Goal: Task Accomplishment & Management: Manage account settings

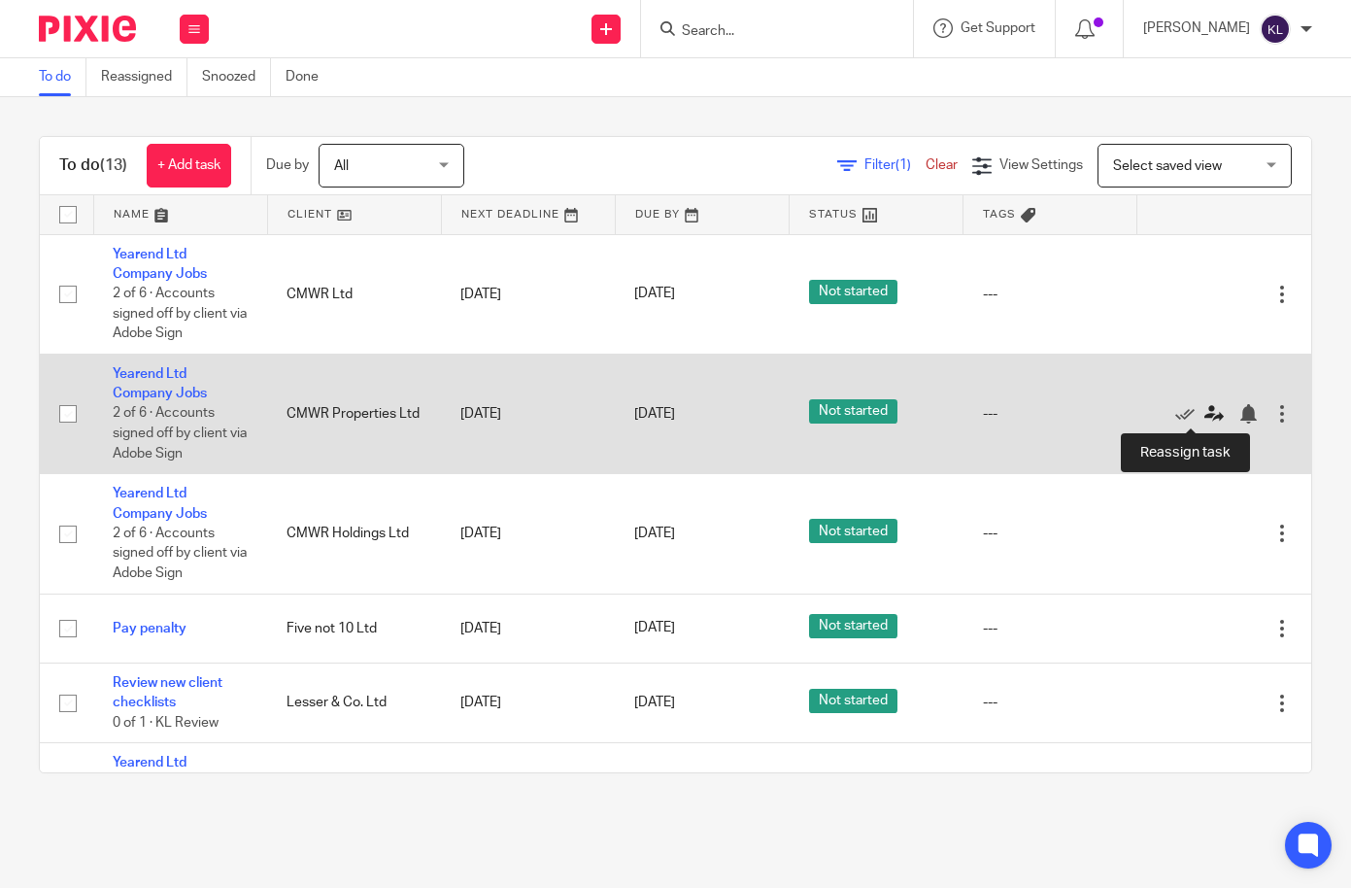
click at [1204, 404] on icon at bounding box center [1213, 413] width 19 height 19
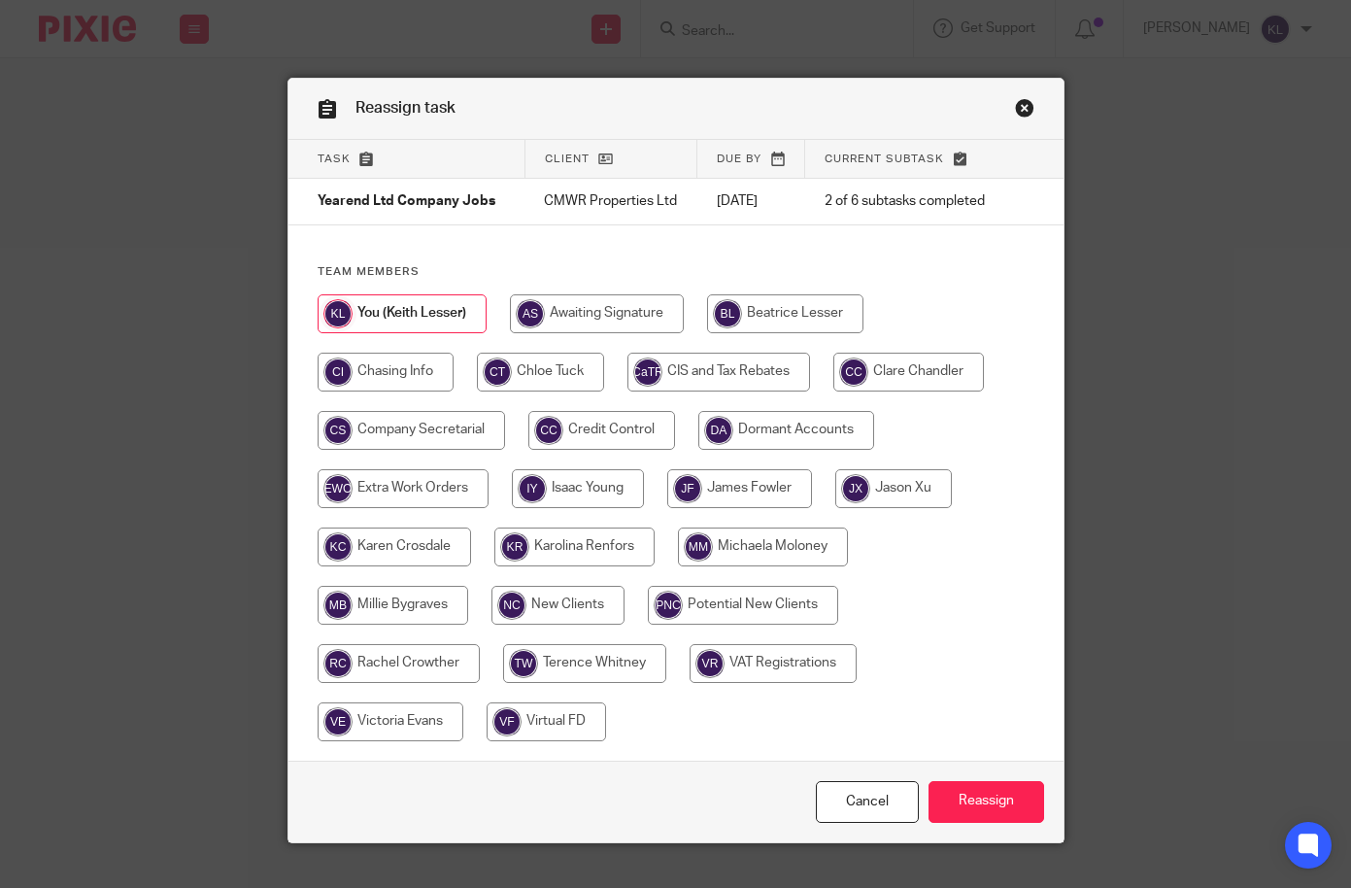
click at [383, 616] on input "radio" at bounding box center [393, 605] width 151 height 39
radio input "true"
click at [965, 823] on input "Reassign" at bounding box center [987, 802] width 116 height 42
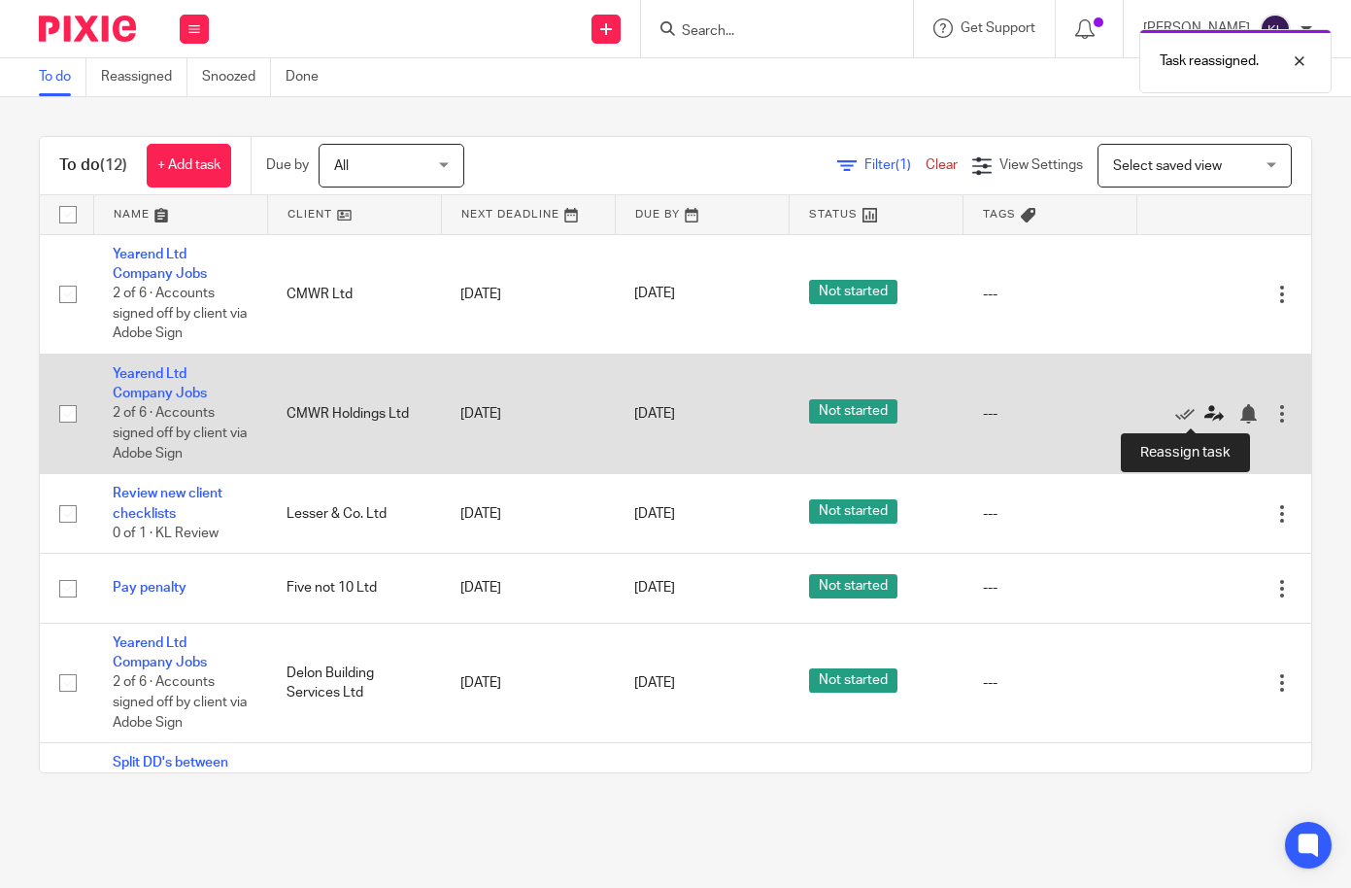
click at [1204, 405] on icon at bounding box center [1213, 413] width 19 height 19
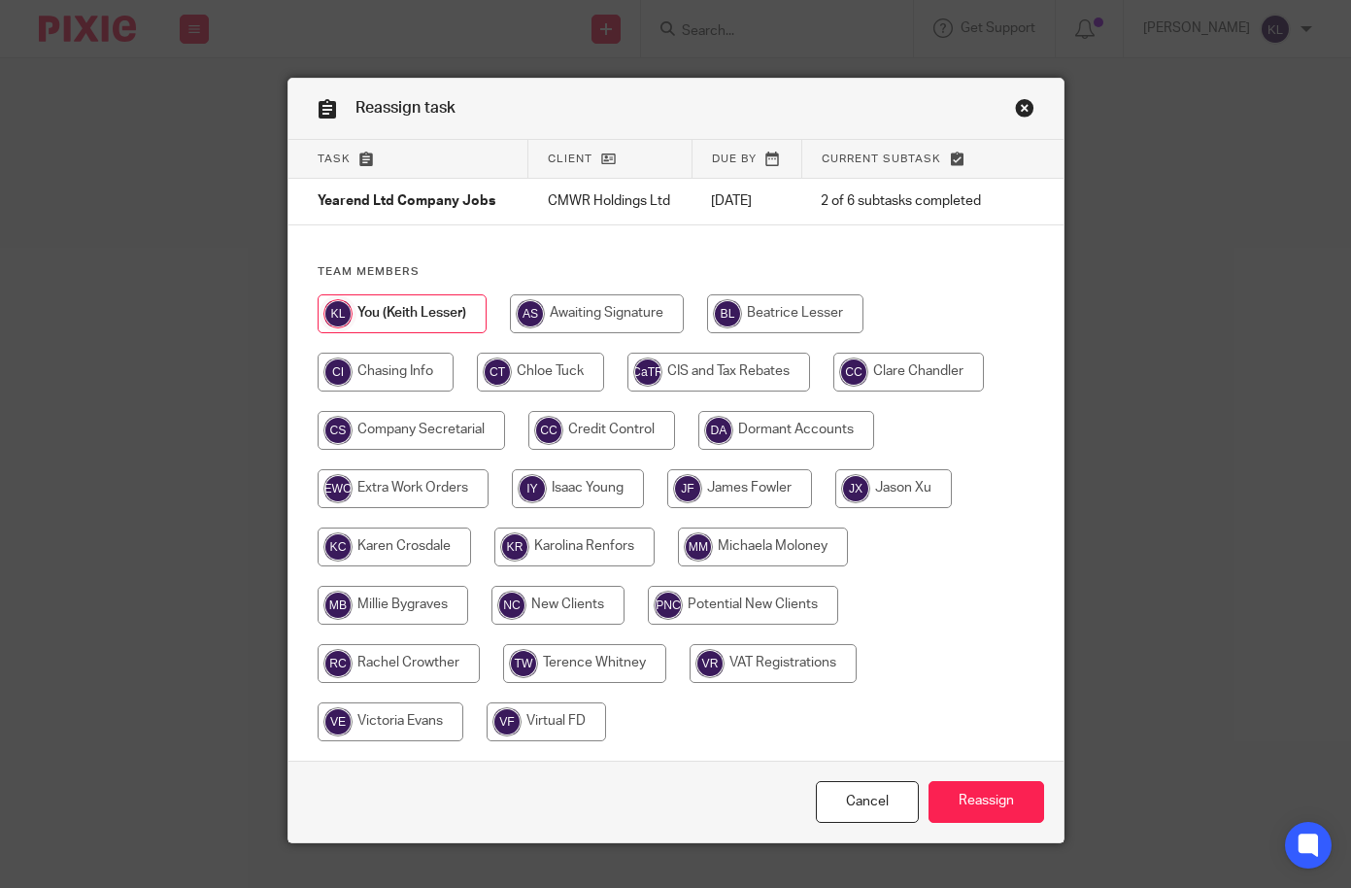
click at [389, 600] on input "radio" at bounding box center [393, 605] width 151 height 39
radio input "true"
click at [965, 800] on input "Reassign" at bounding box center [987, 802] width 116 height 42
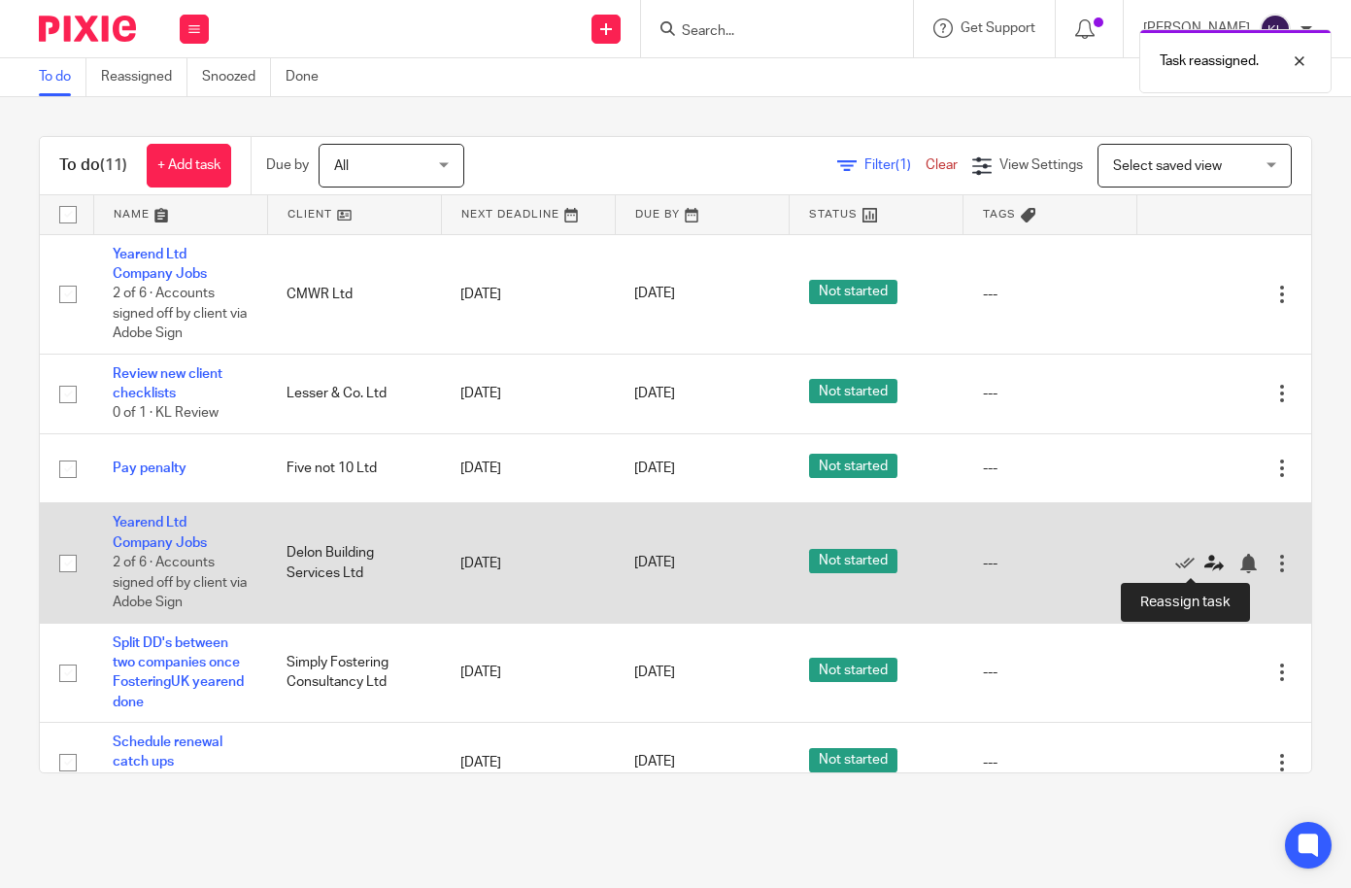
click at [1204, 557] on icon at bounding box center [1213, 563] width 19 height 19
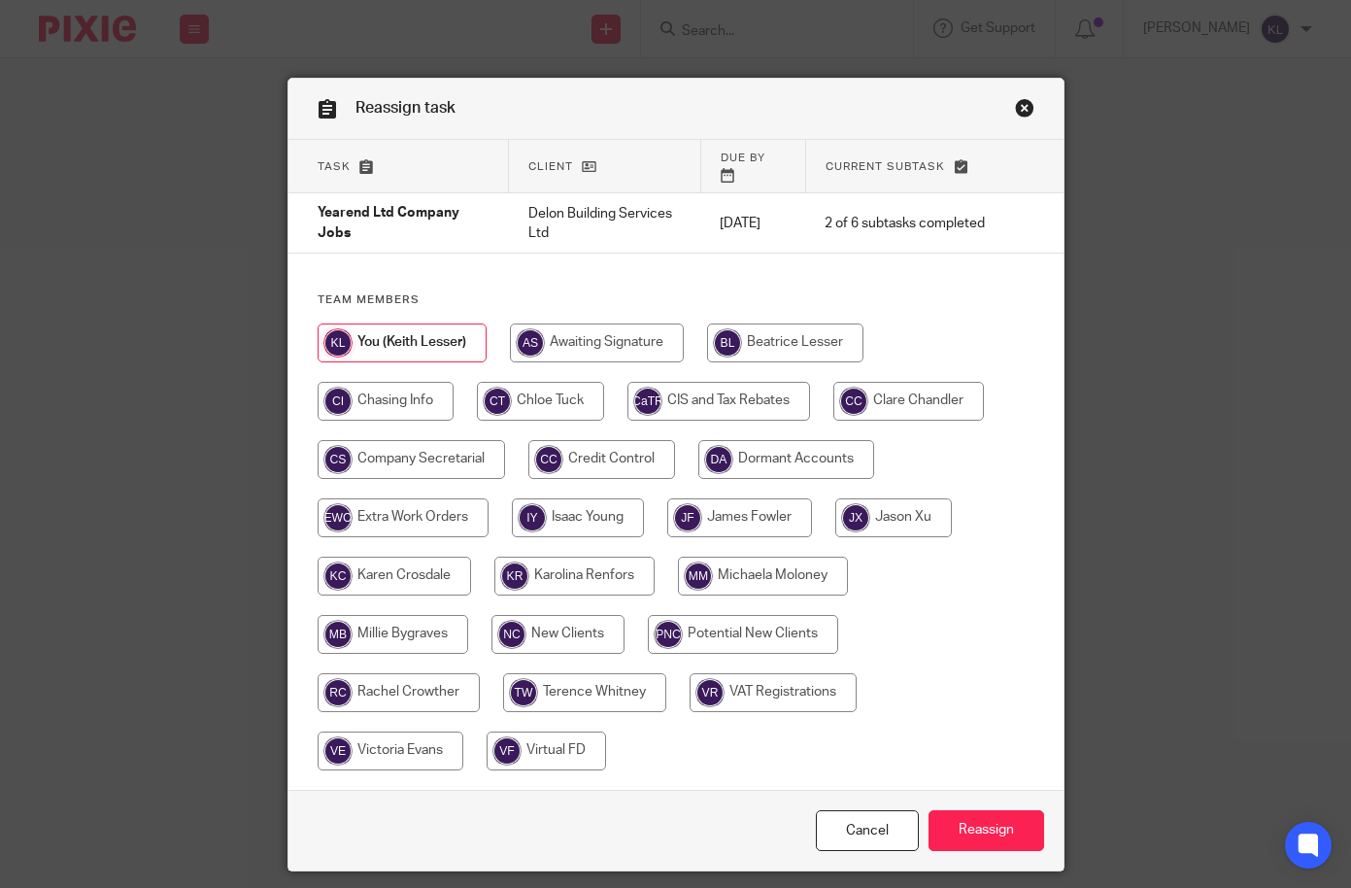
click at [553, 386] on input "radio" at bounding box center [540, 401] width 127 height 39
radio input "true"
click at [991, 815] on input "Reassign" at bounding box center [987, 831] width 116 height 42
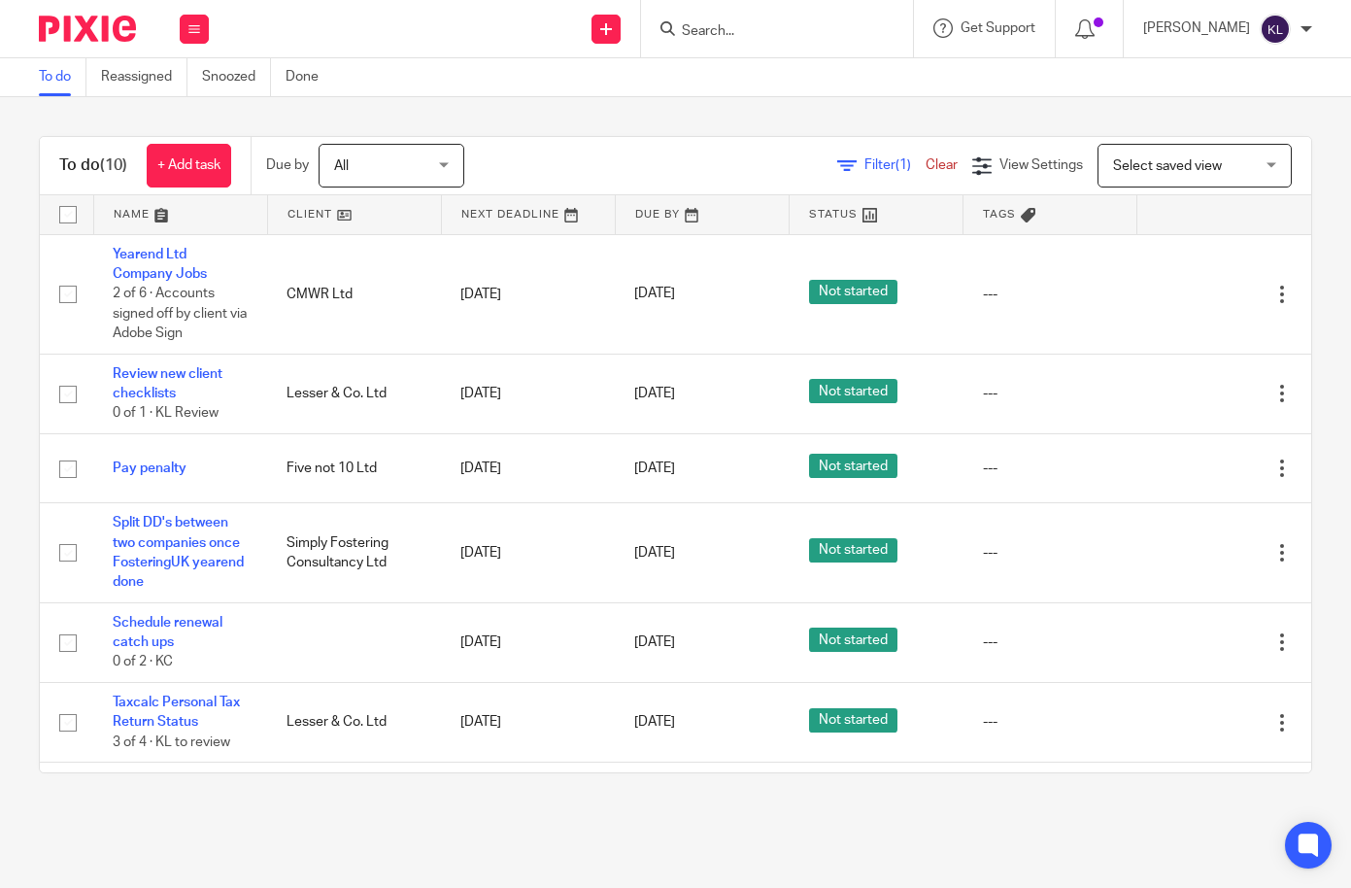
drag, startPoint x: 115, startPoint y: 128, endPoint x: 153, endPoint y: 135, distance: 39.4
click at [115, 128] on div "To do (10) + Add task Due by All All Today Tomorrow This week Next week This mo…" at bounding box center [675, 454] width 1351 height 715
click at [769, 37] on input "Search" at bounding box center [767, 31] width 175 height 17
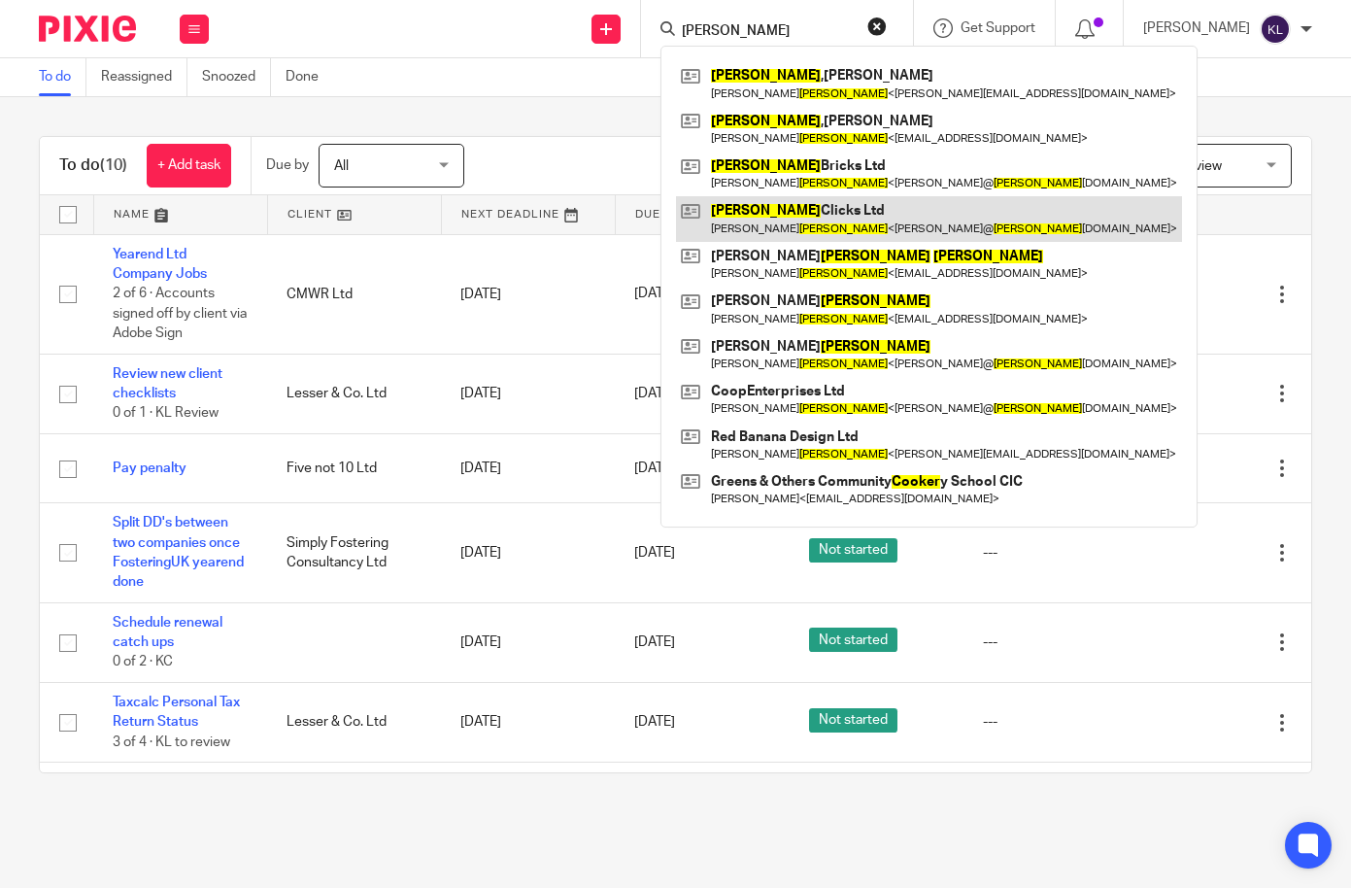
type input "cooper"
click at [819, 214] on link at bounding box center [929, 218] width 506 height 45
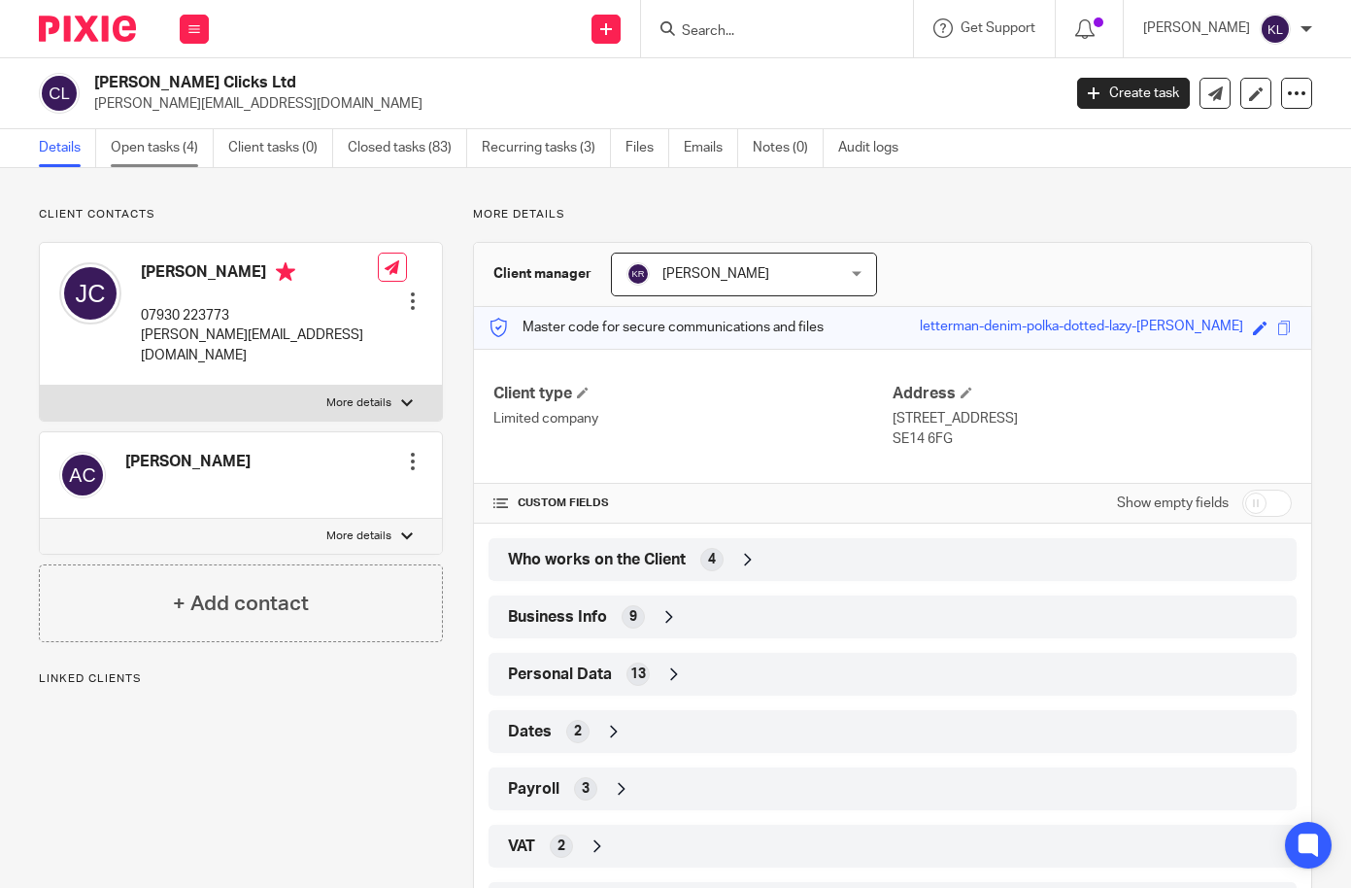
click at [133, 142] on link "Open tasks (4)" at bounding box center [162, 148] width 103 height 38
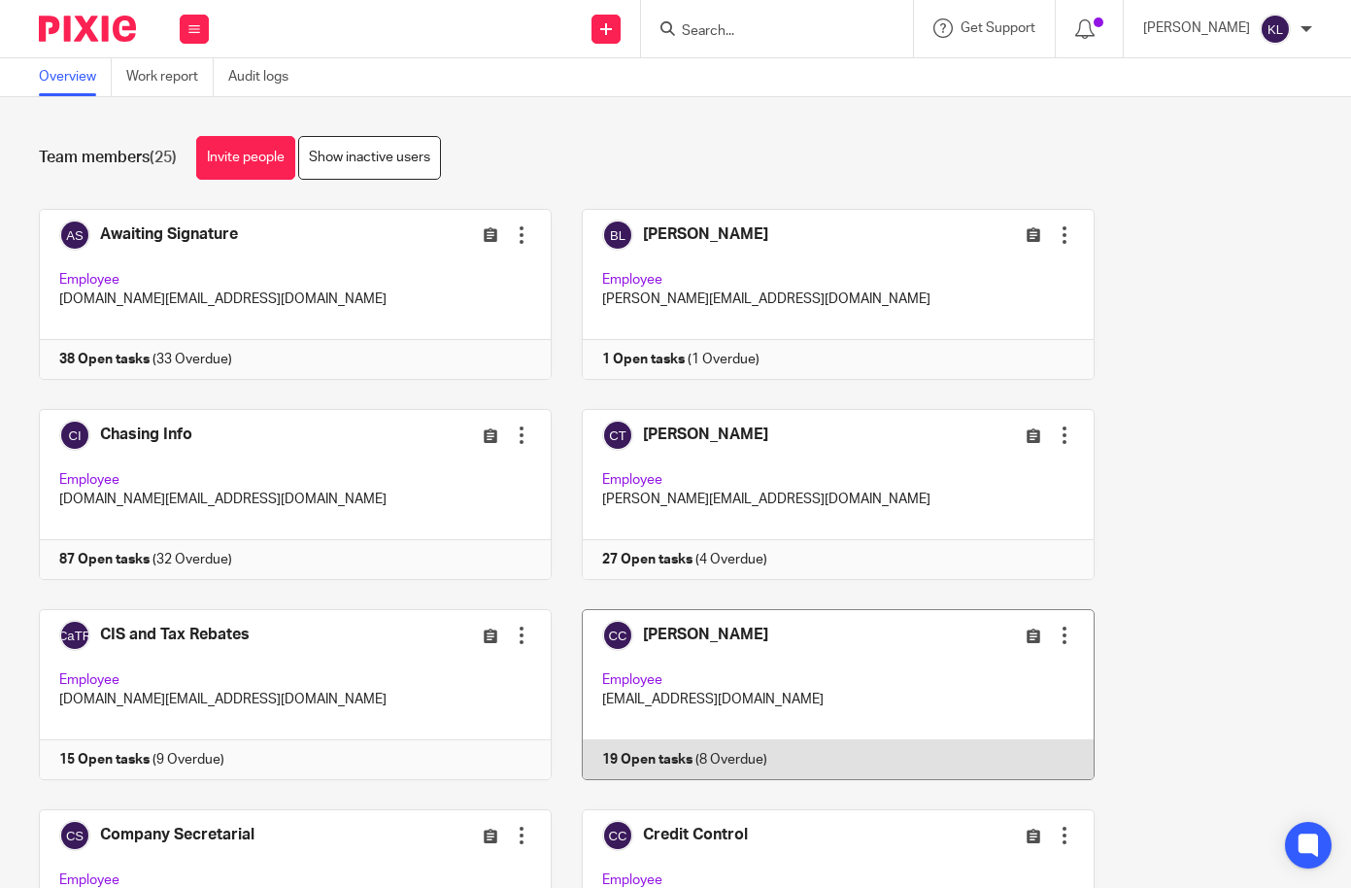
click at [722, 759] on link at bounding box center [823, 694] width 543 height 171
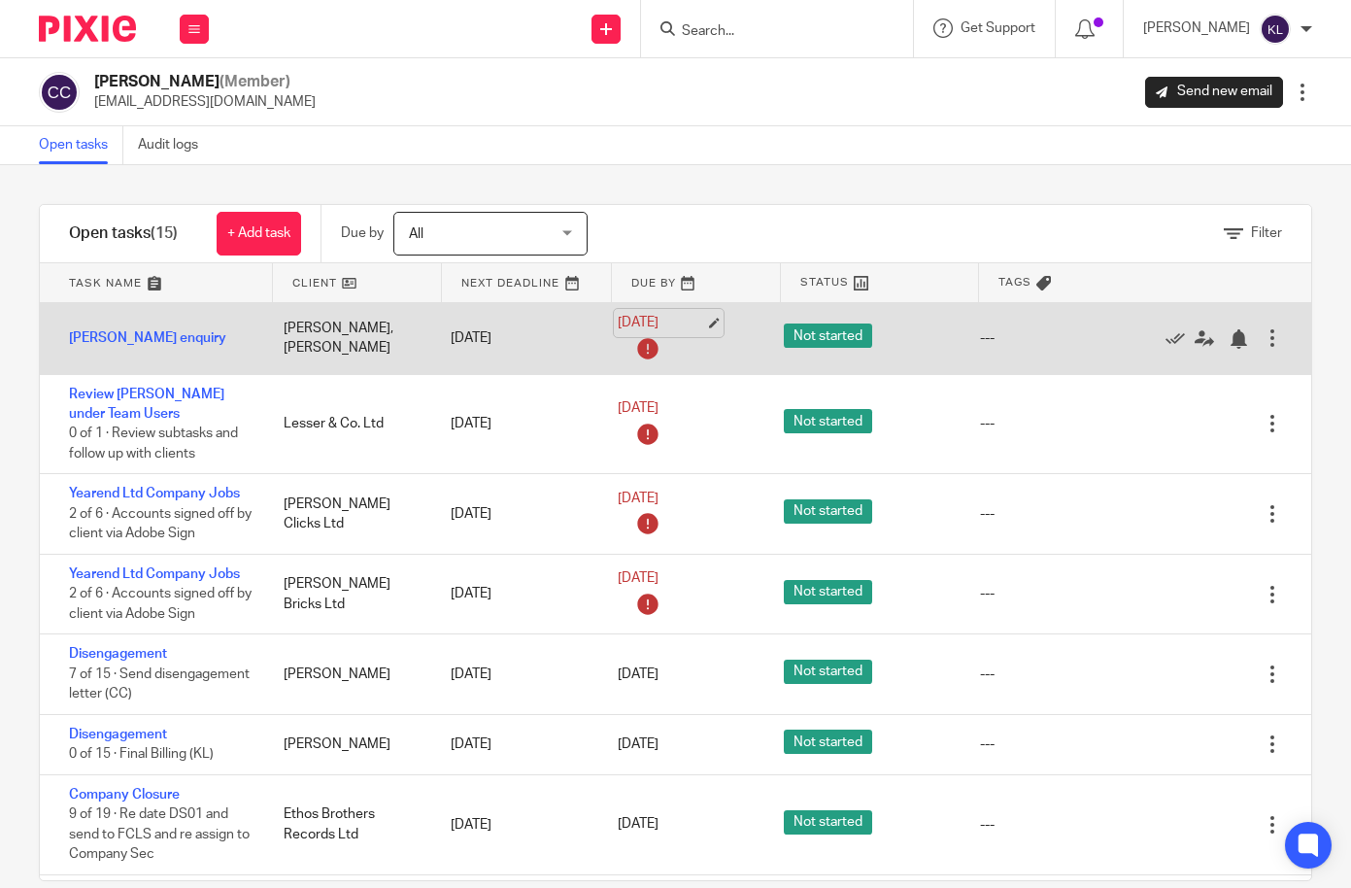
click at [666, 322] on link "[DATE]" at bounding box center [661, 323] width 87 height 20
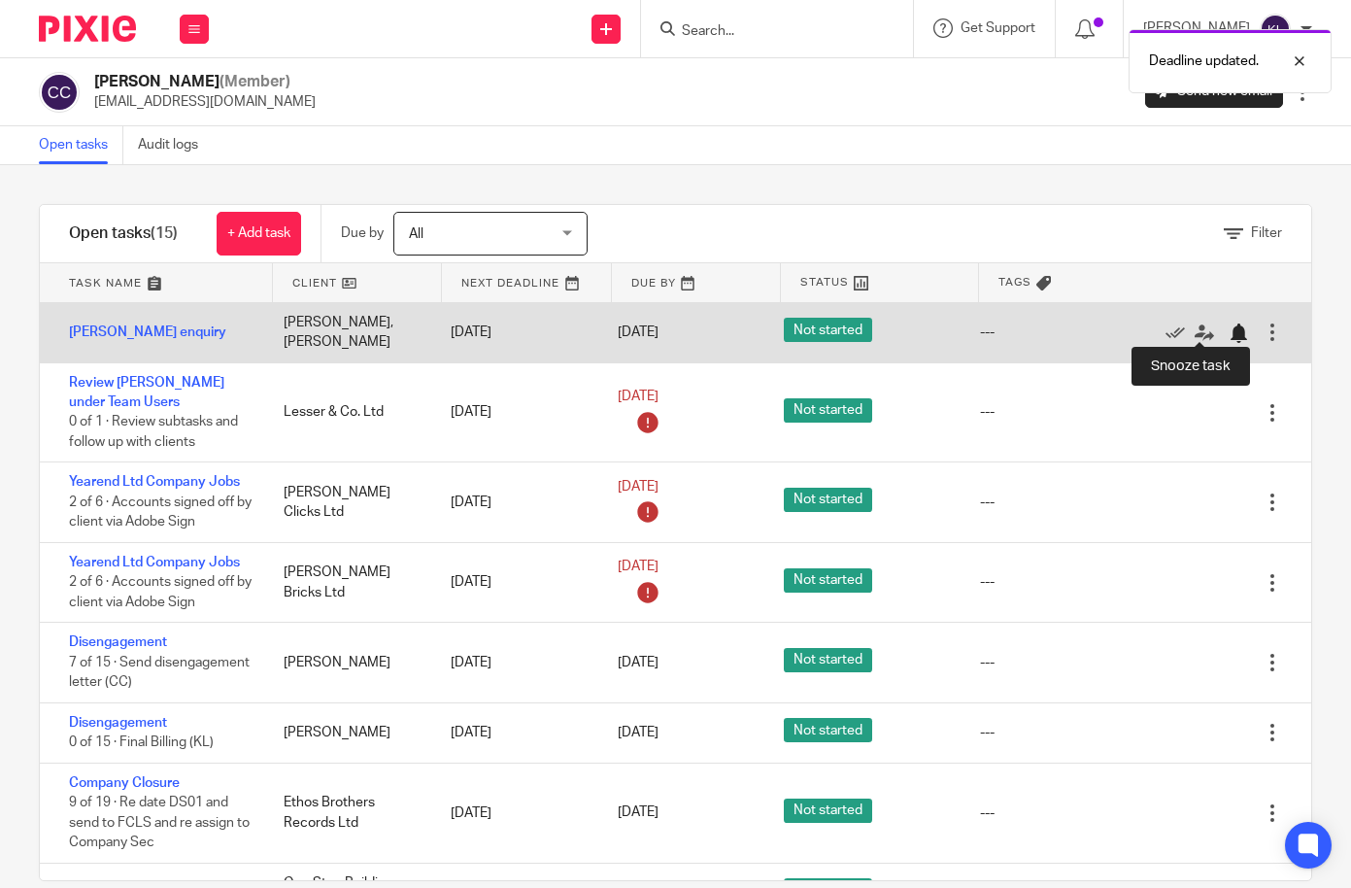
click at [1229, 326] on div at bounding box center [1238, 332] width 19 height 19
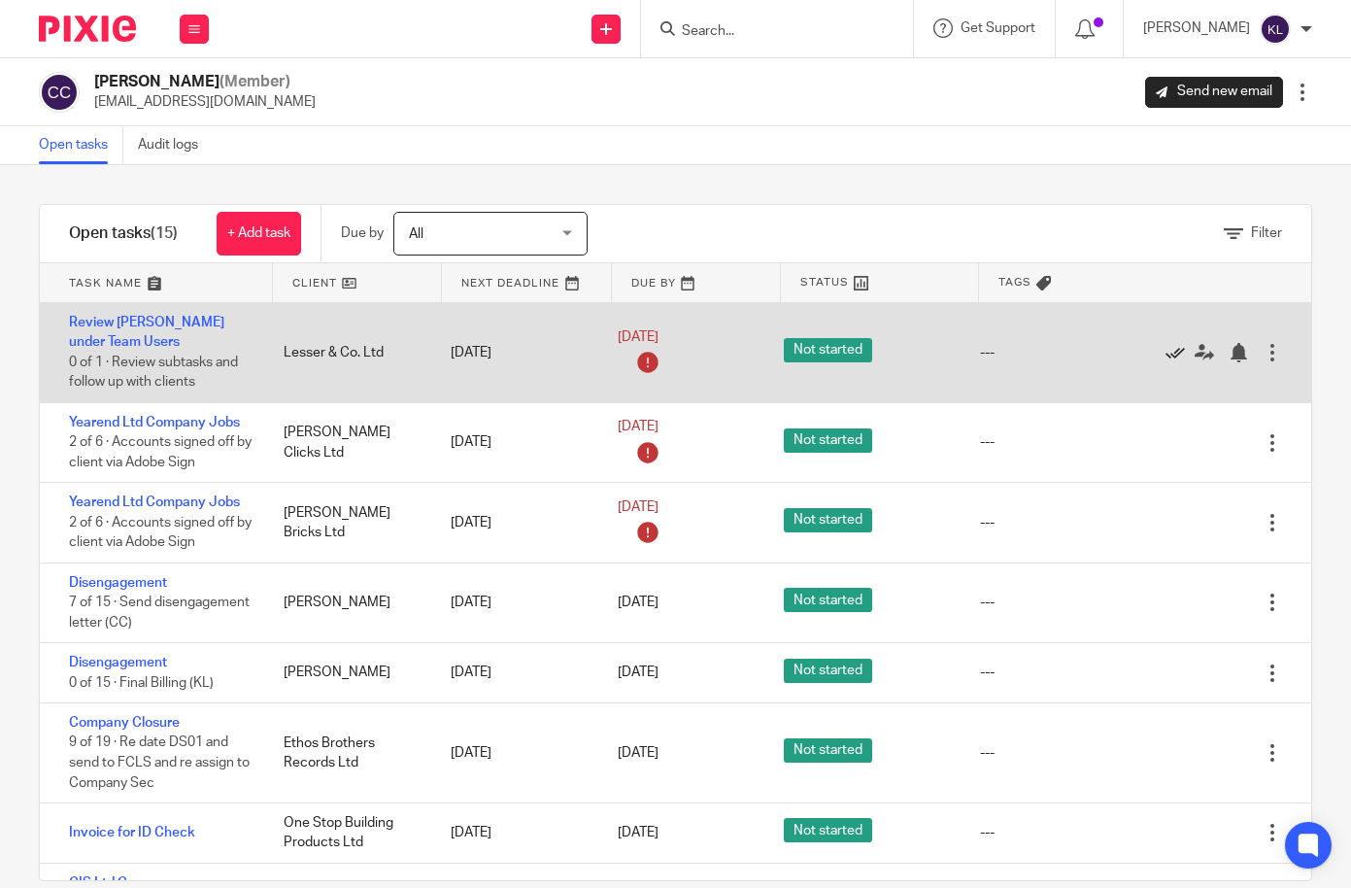
click at [1166, 356] on icon at bounding box center [1175, 352] width 19 height 19
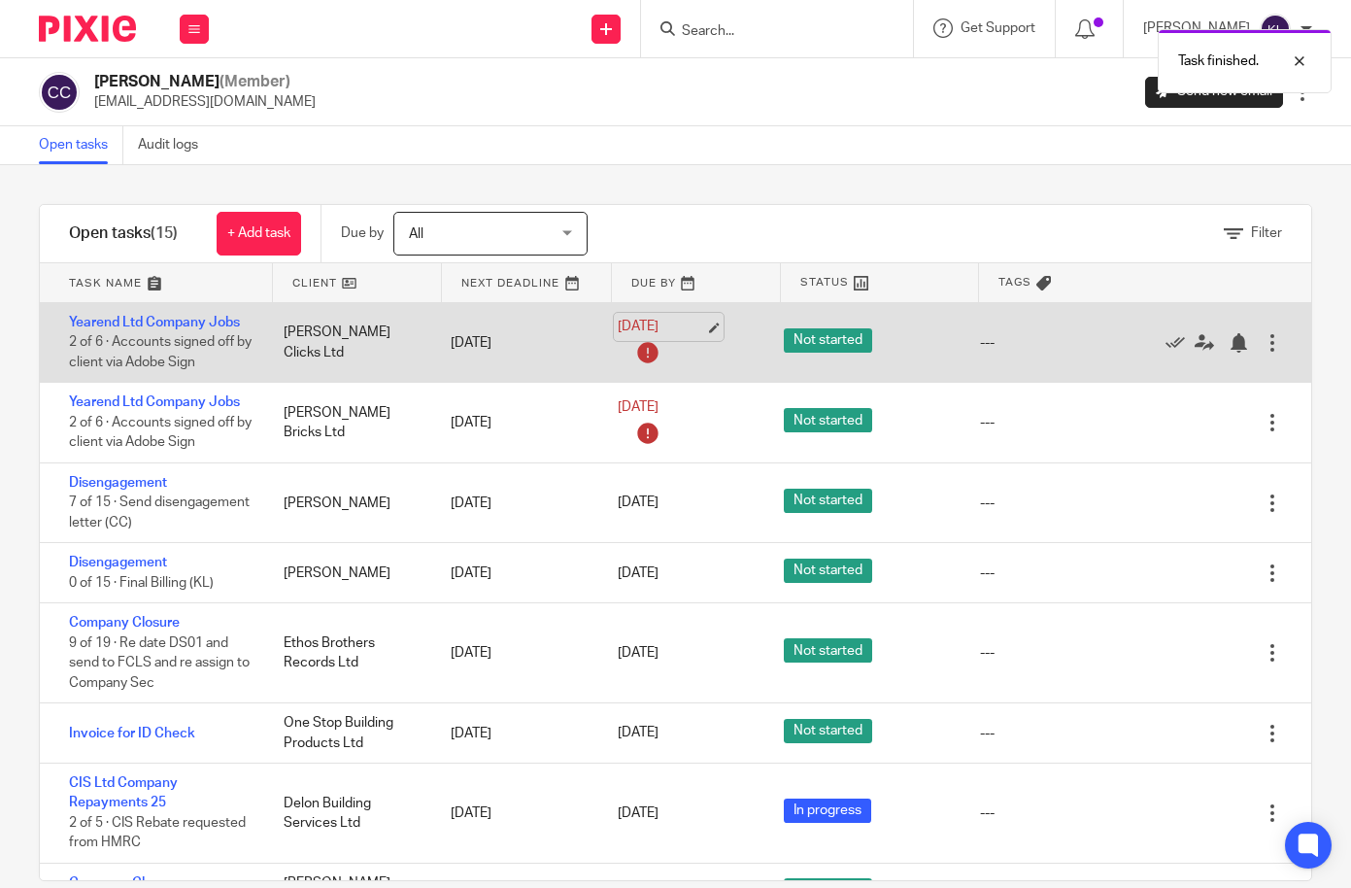
click at [630, 329] on link "14 Aug 2025" at bounding box center [661, 327] width 87 height 20
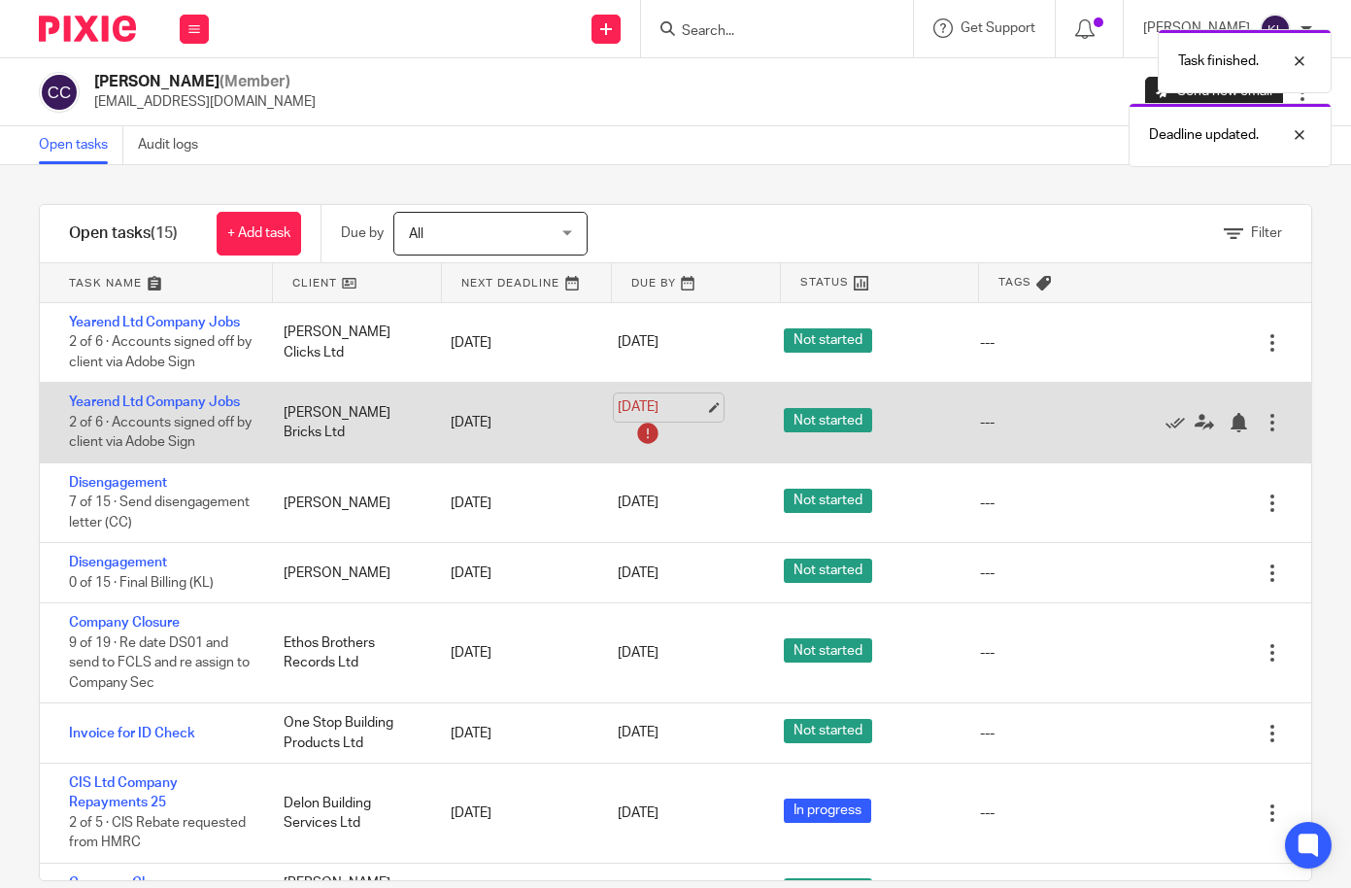
click at [649, 410] on link "[DATE]" at bounding box center [661, 407] width 87 height 20
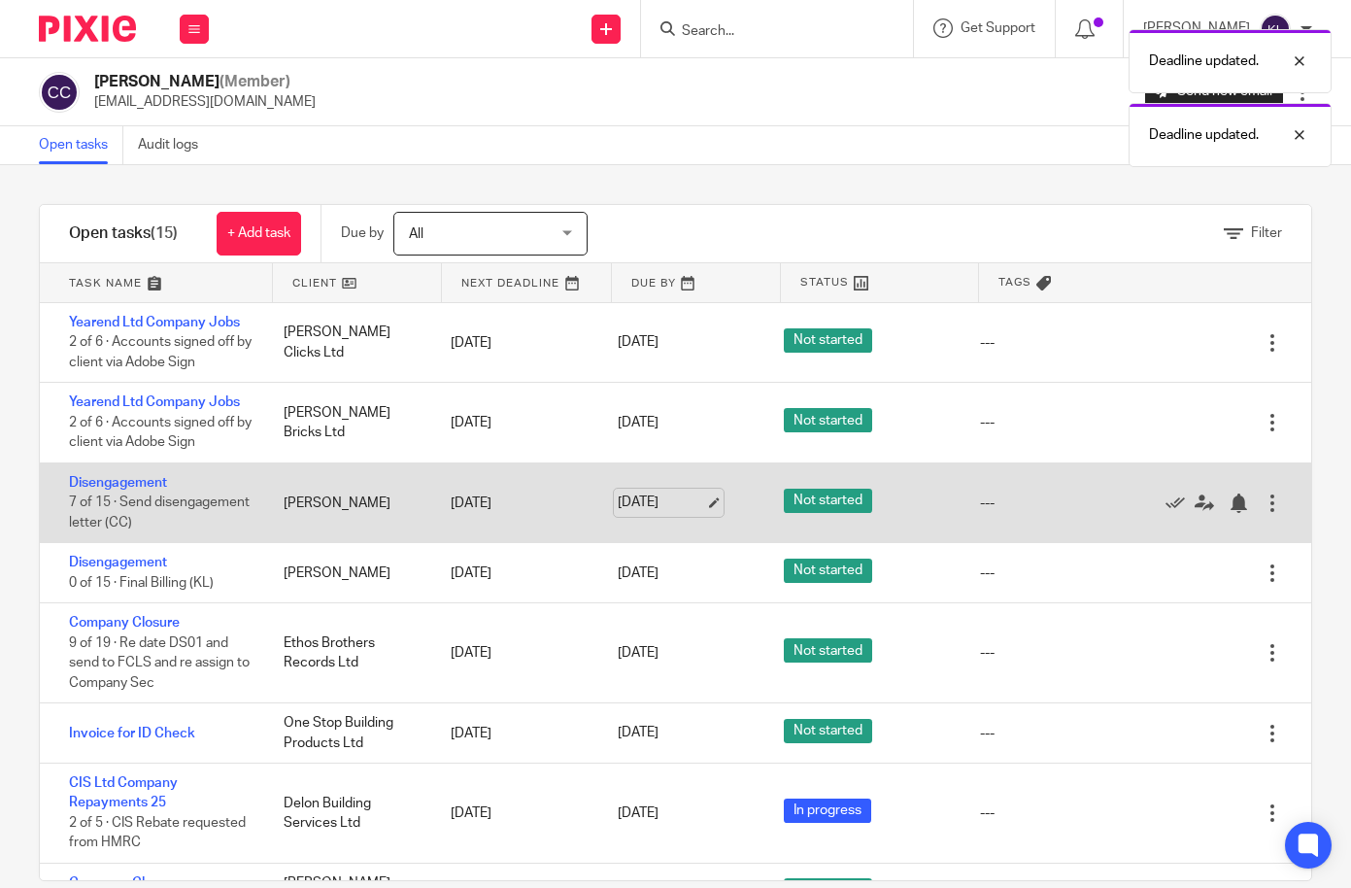
click at [631, 506] on link "[DATE]" at bounding box center [661, 502] width 87 height 20
click at [1229, 501] on div at bounding box center [1238, 502] width 19 height 19
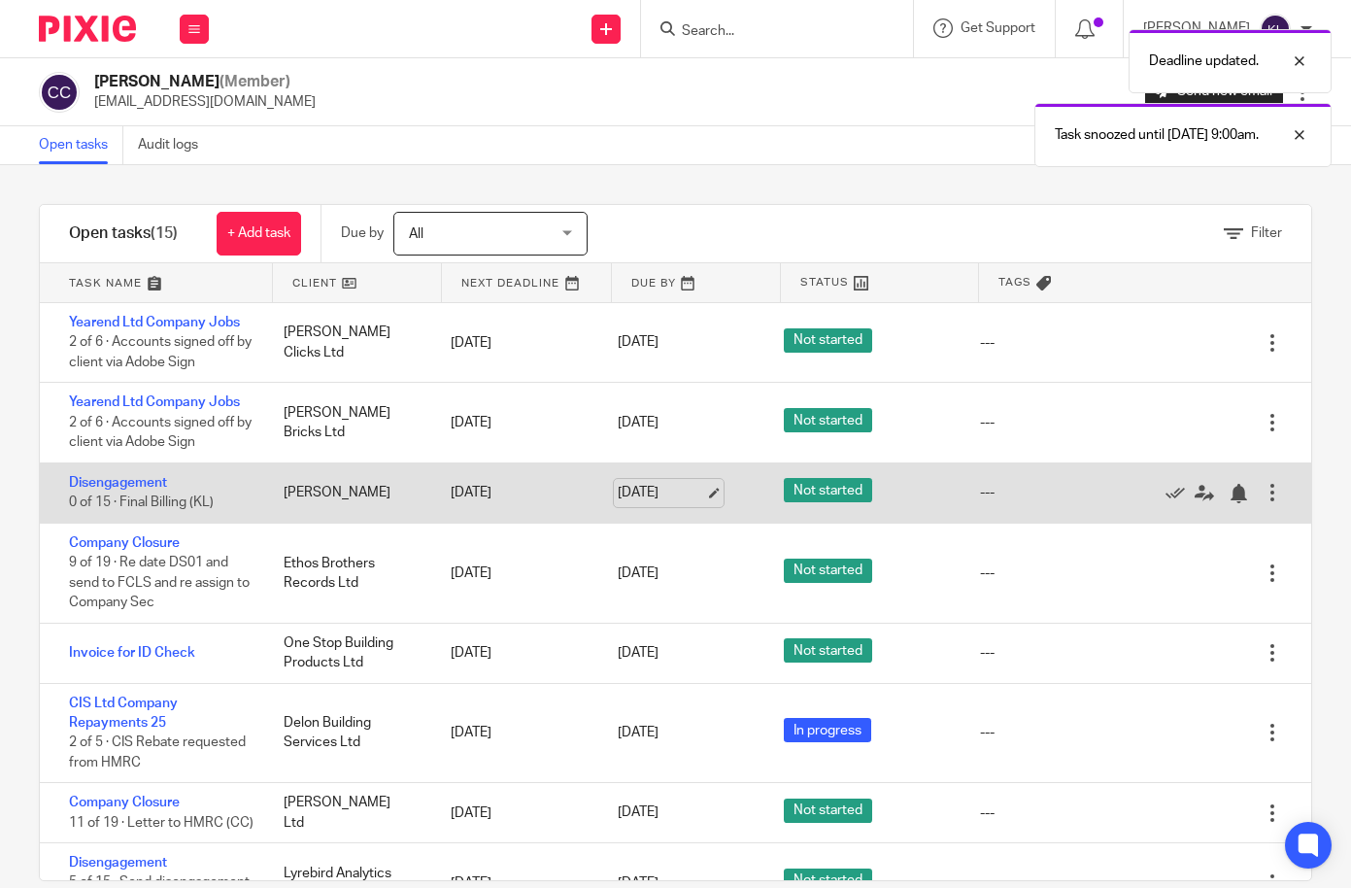
click at [618, 484] on link "25 Aug 2025" at bounding box center [661, 493] width 87 height 20
click at [1229, 498] on div at bounding box center [1238, 493] width 19 height 19
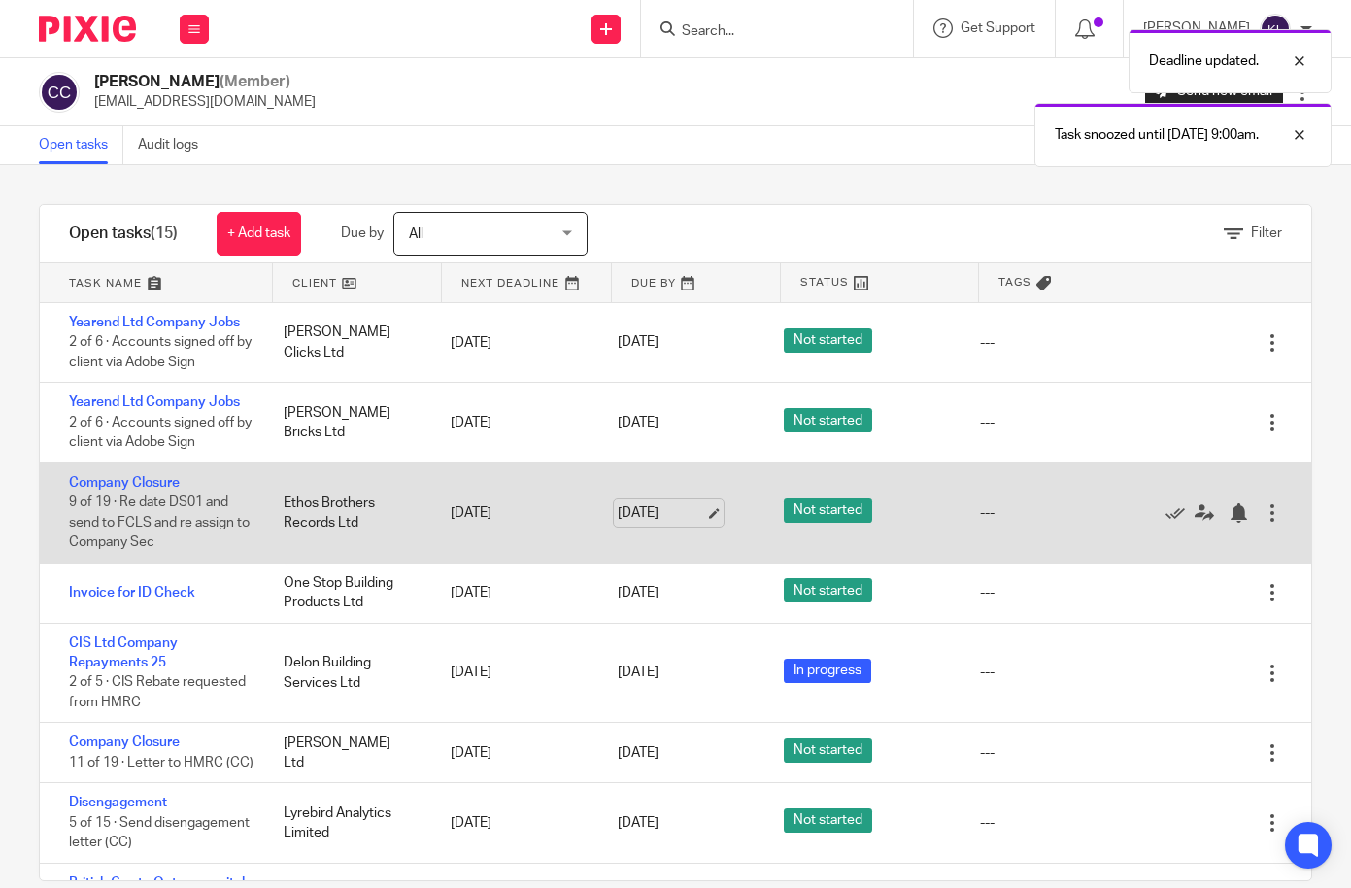
click at [640, 509] on link "26 Aug 2025" at bounding box center [661, 513] width 87 height 20
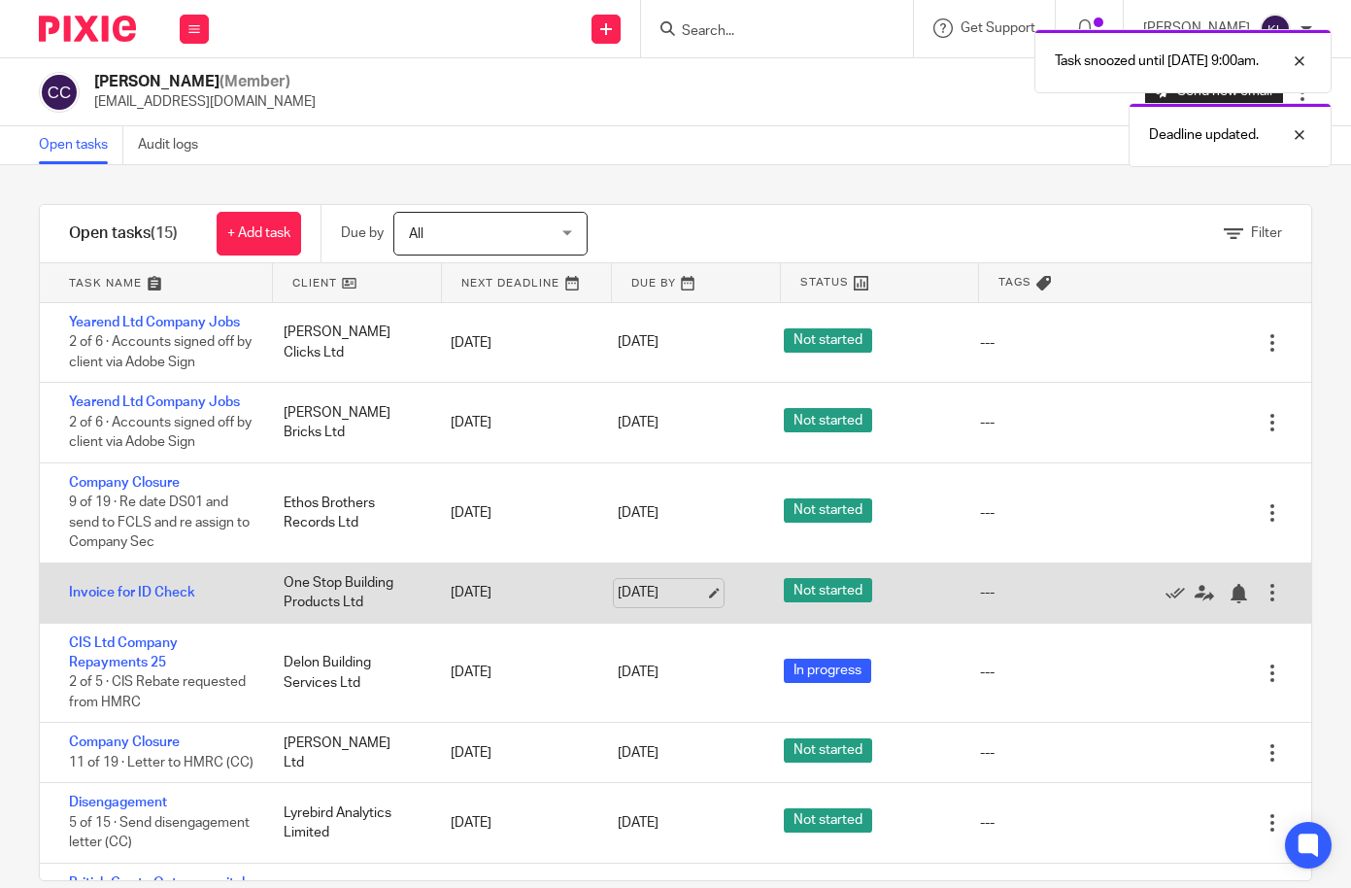
click at [633, 586] on link "26 Aug 2025" at bounding box center [661, 593] width 87 height 20
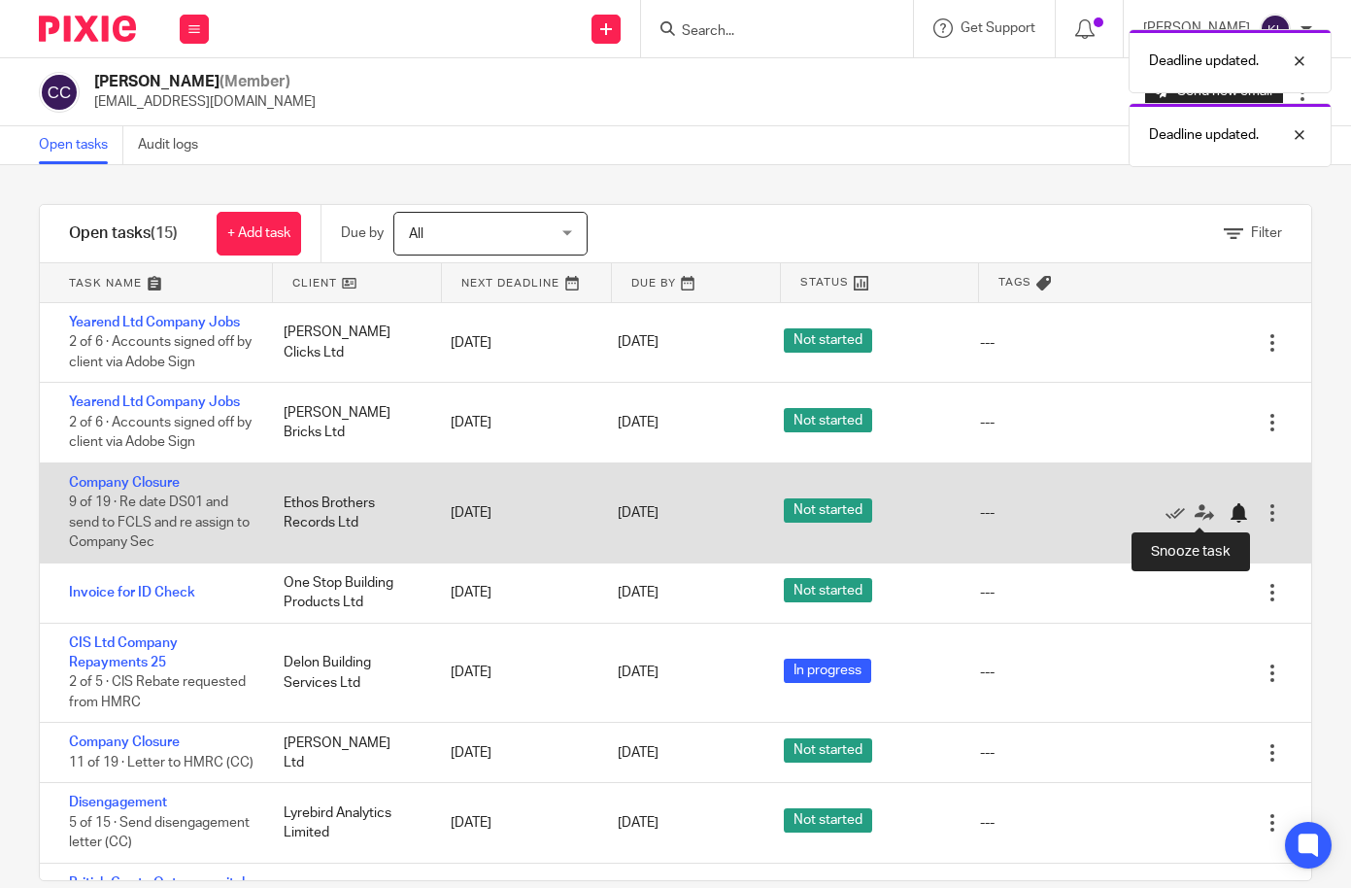
click at [1229, 506] on div at bounding box center [1238, 512] width 19 height 19
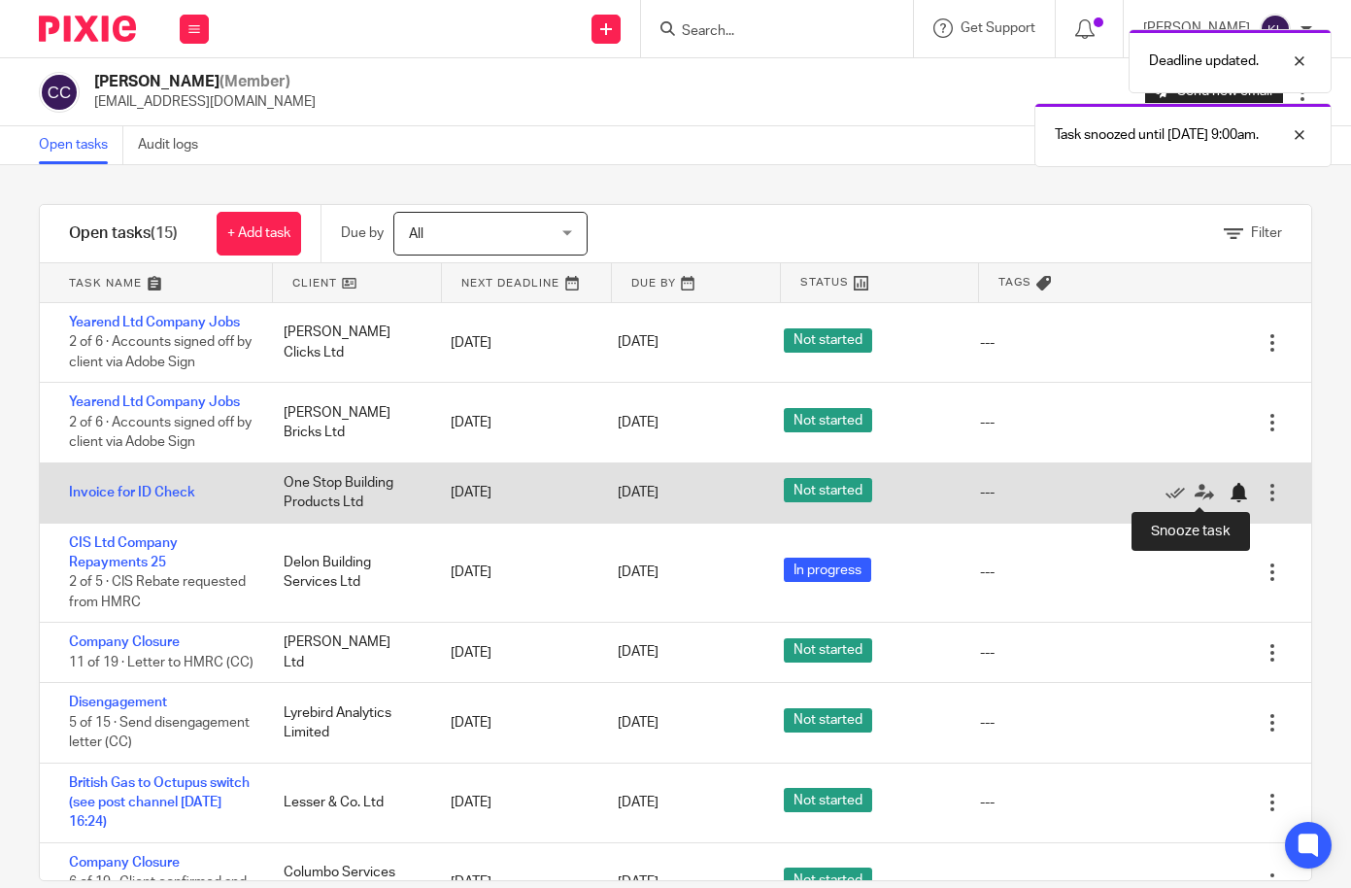
click at [1229, 484] on div at bounding box center [1238, 492] width 19 height 19
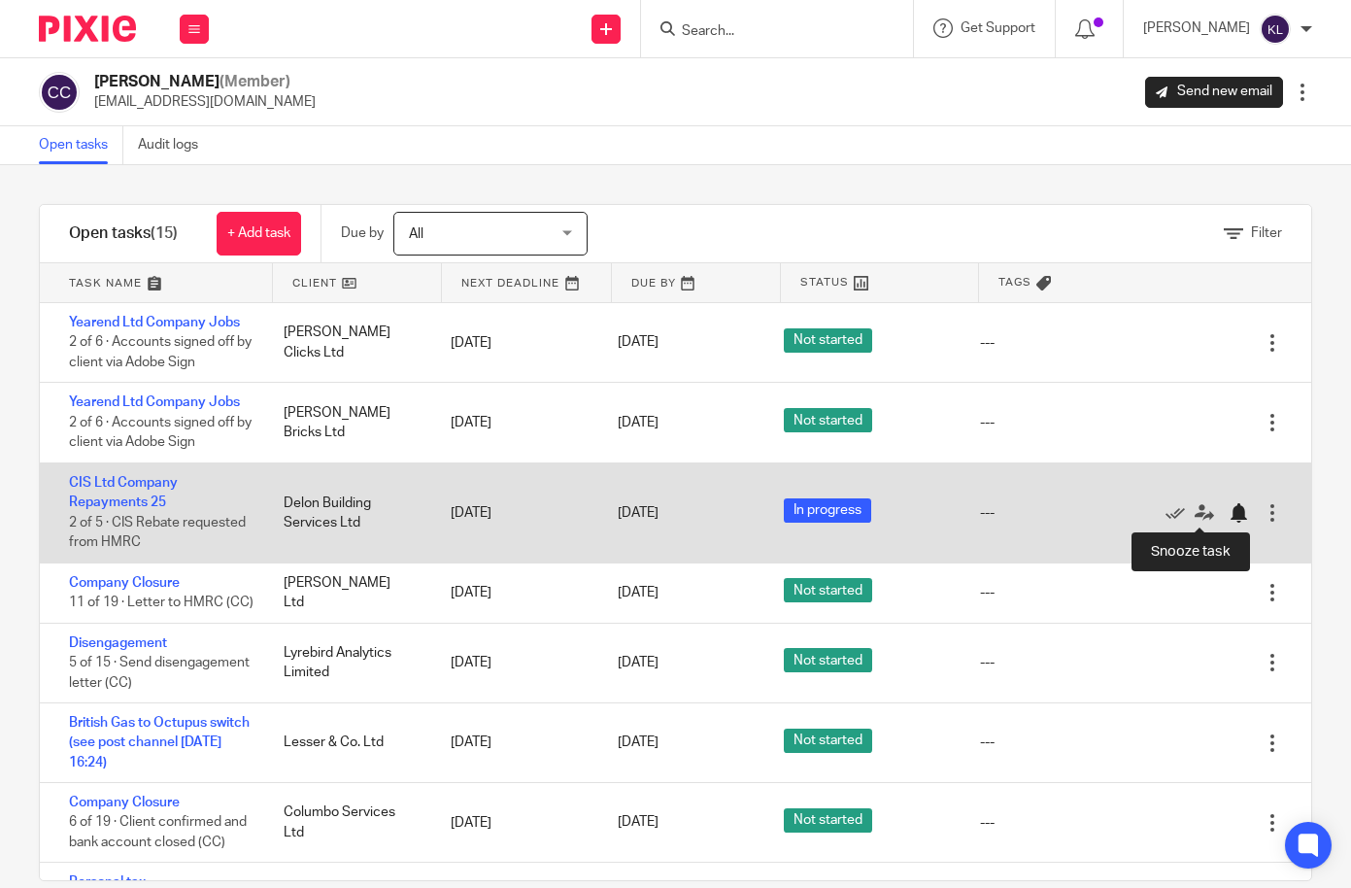
click at [1229, 508] on div at bounding box center [1238, 512] width 19 height 19
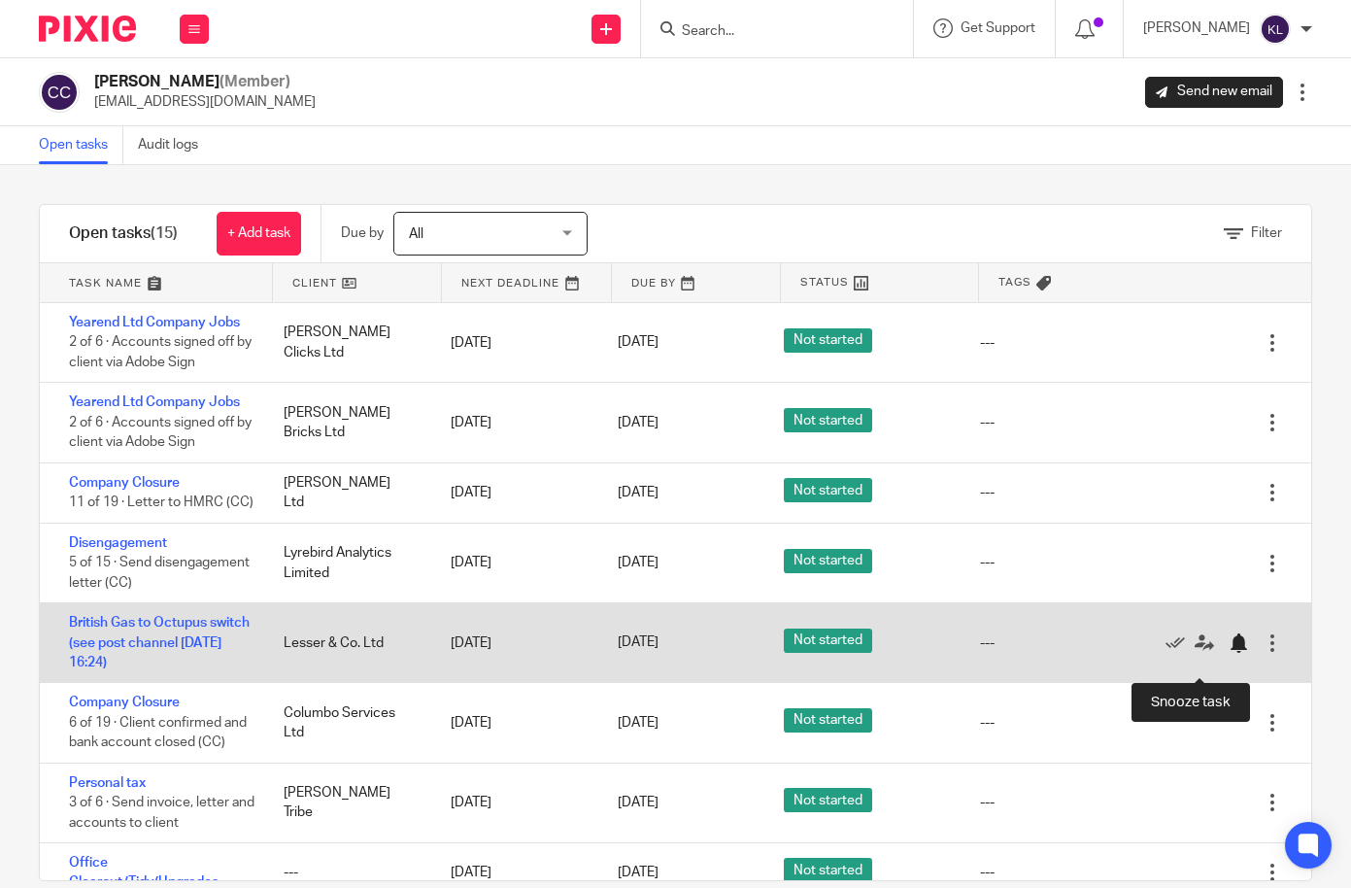
click at [1229, 653] on div at bounding box center [1243, 642] width 29 height 19
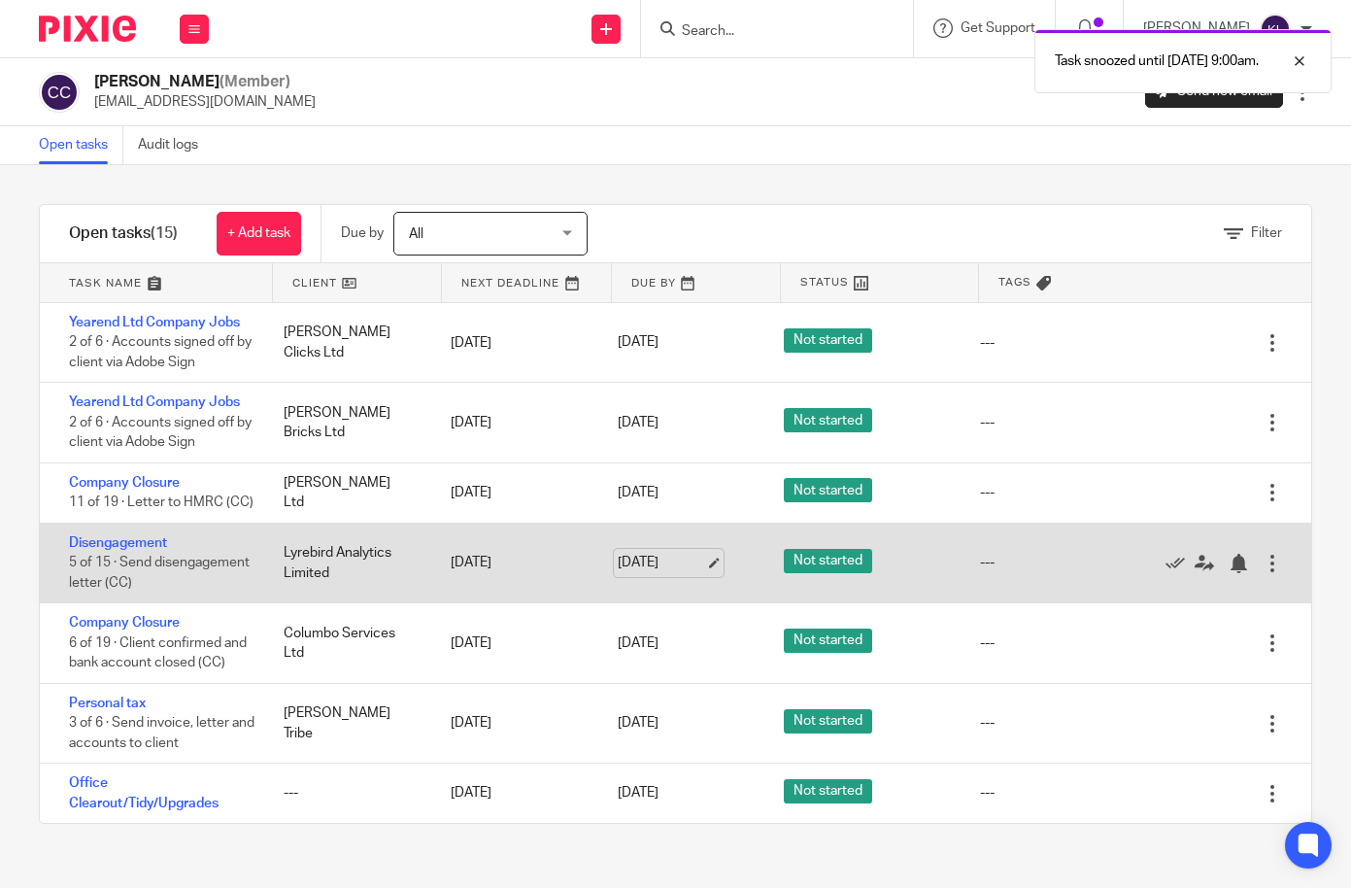
click at [648, 573] on link "28 Aug 2025" at bounding box center [661, 563] width 87 height 20
click at [1229, 573] on div at bounding box center [1238, 563] width 19 height 19
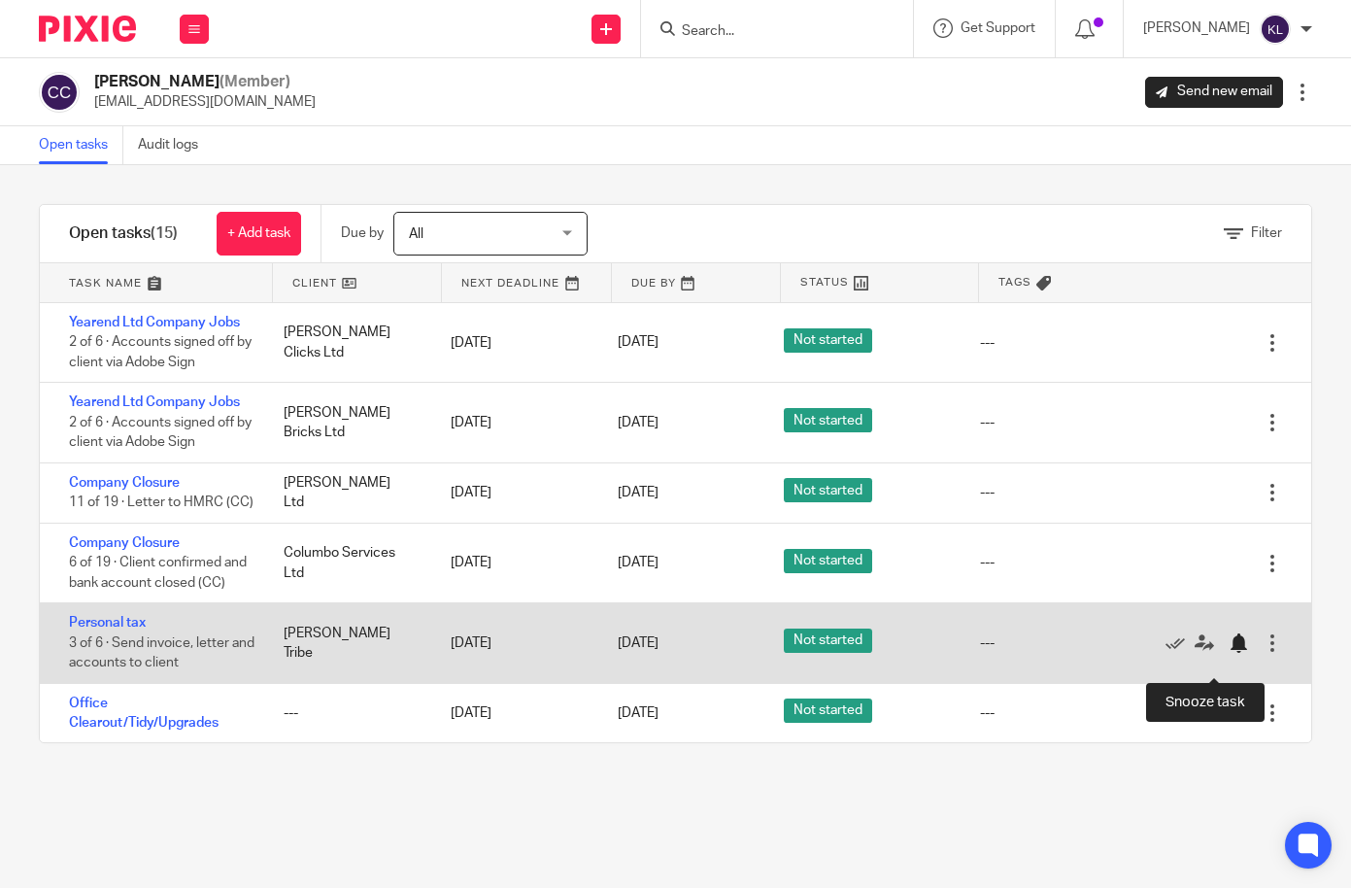
click at [1229, 653] on div at bounding box center [1238, 642] width 19 height 19
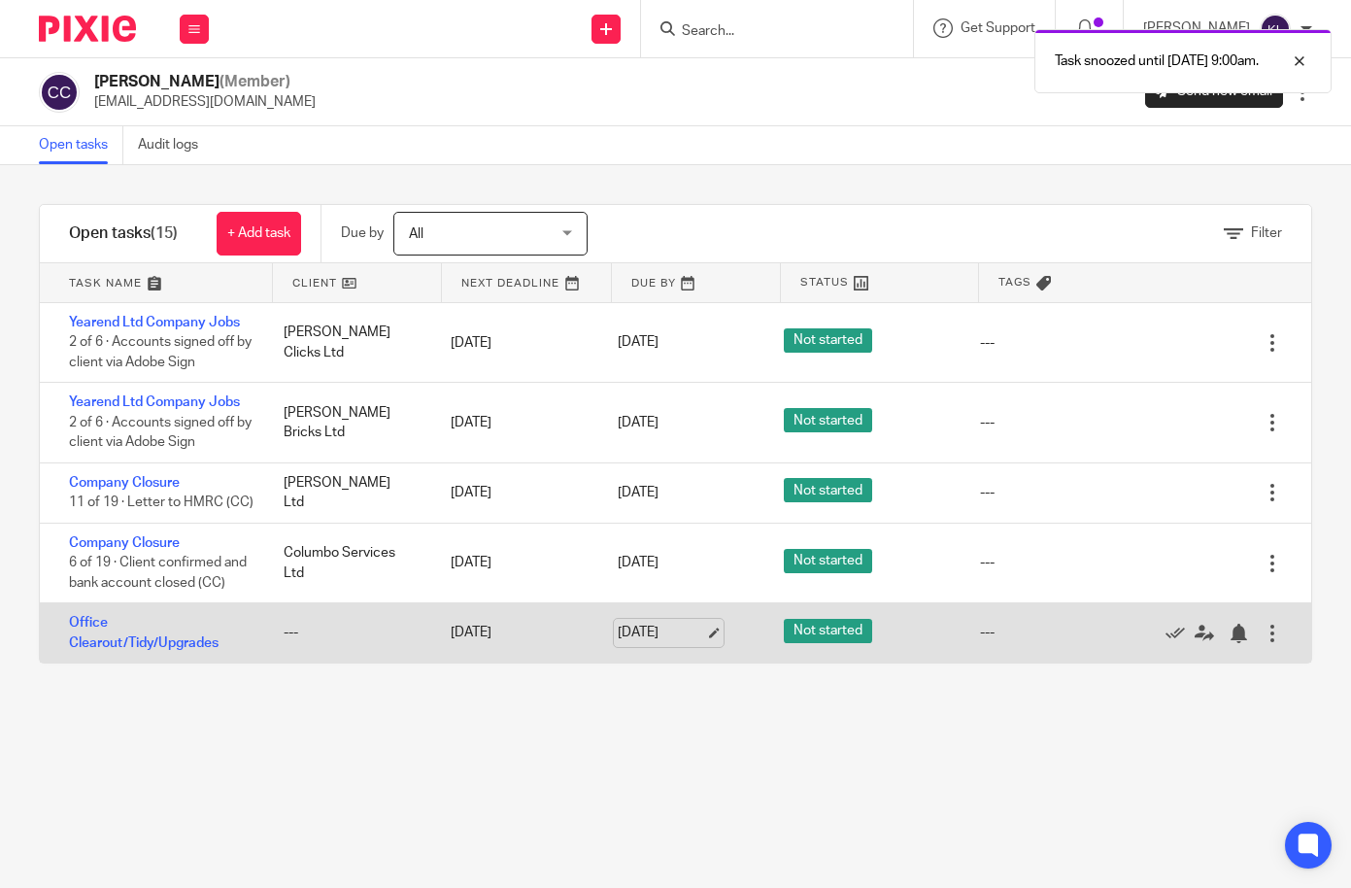
click at [658, 643] on link "25 Sep 2025" at bounding box center [661, 633] width 87 height 20
click at [1229, 643] on div at bounding box center [1238, 633] width 19 height 19
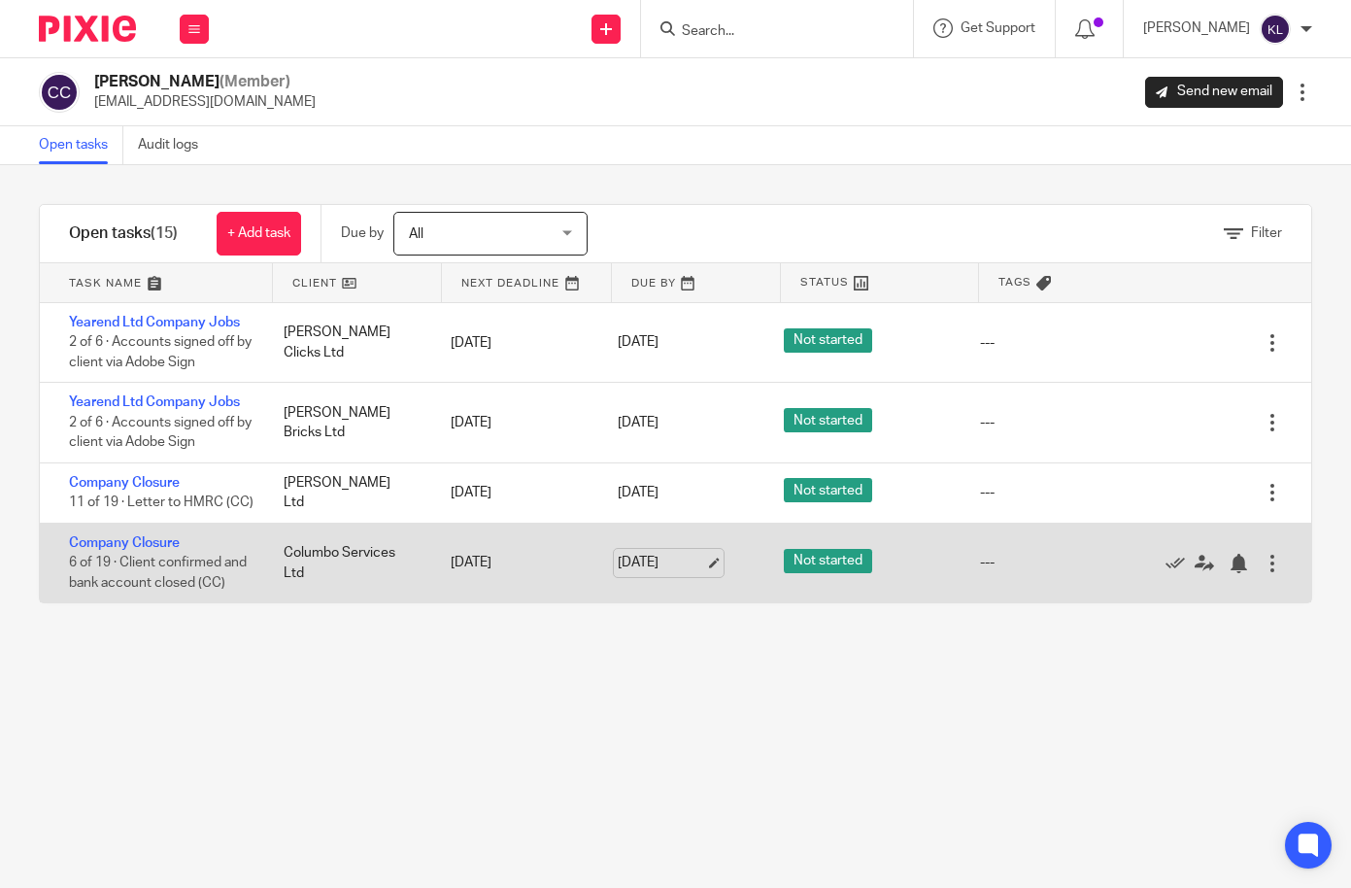
click at [659, 573] on link "31 Aug 2025" at bounding box center [661, 563] width 87 height 20
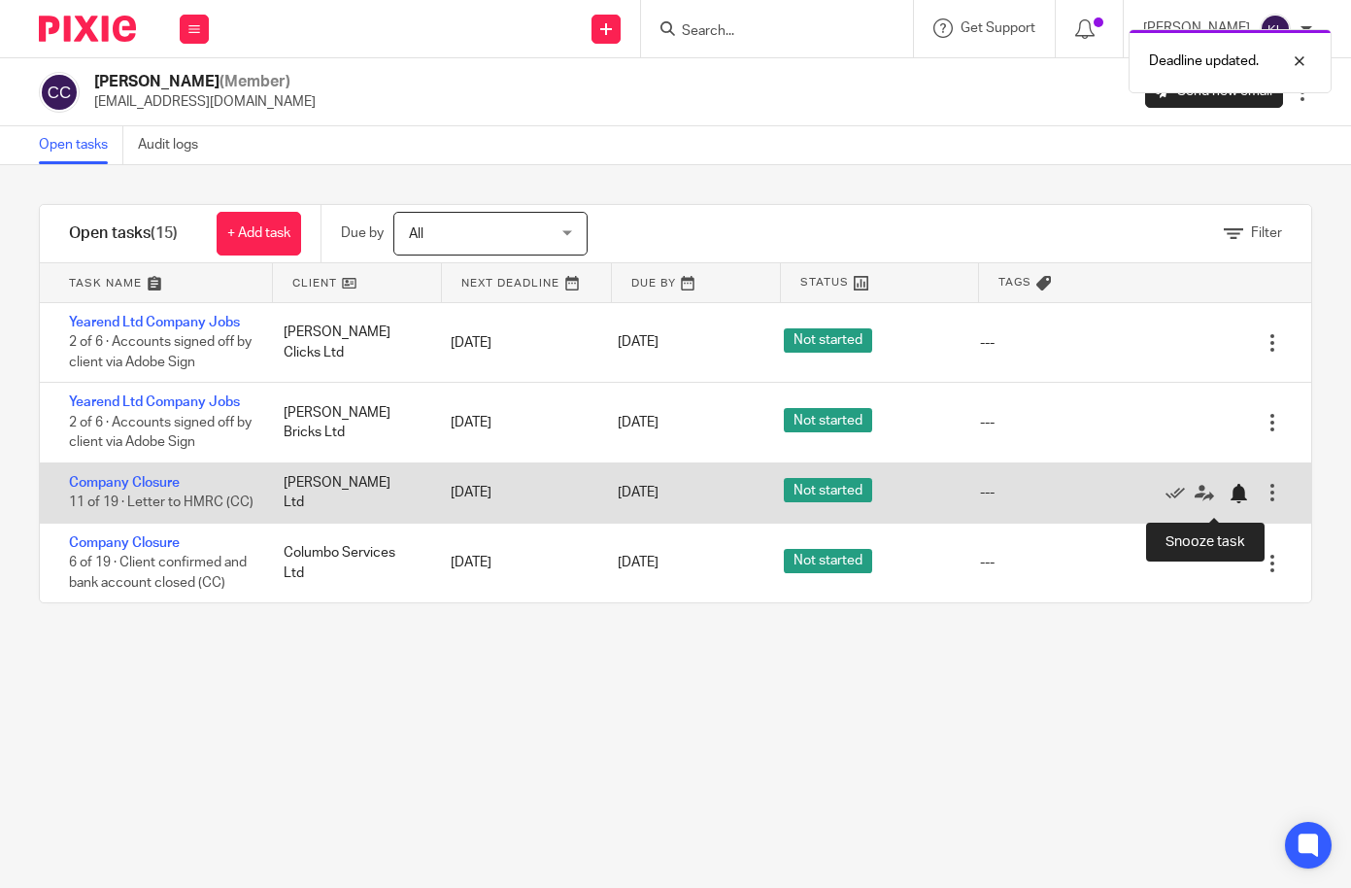
click at [1229, 500] on div at bounding box center [1238, 493] width 19 height 19
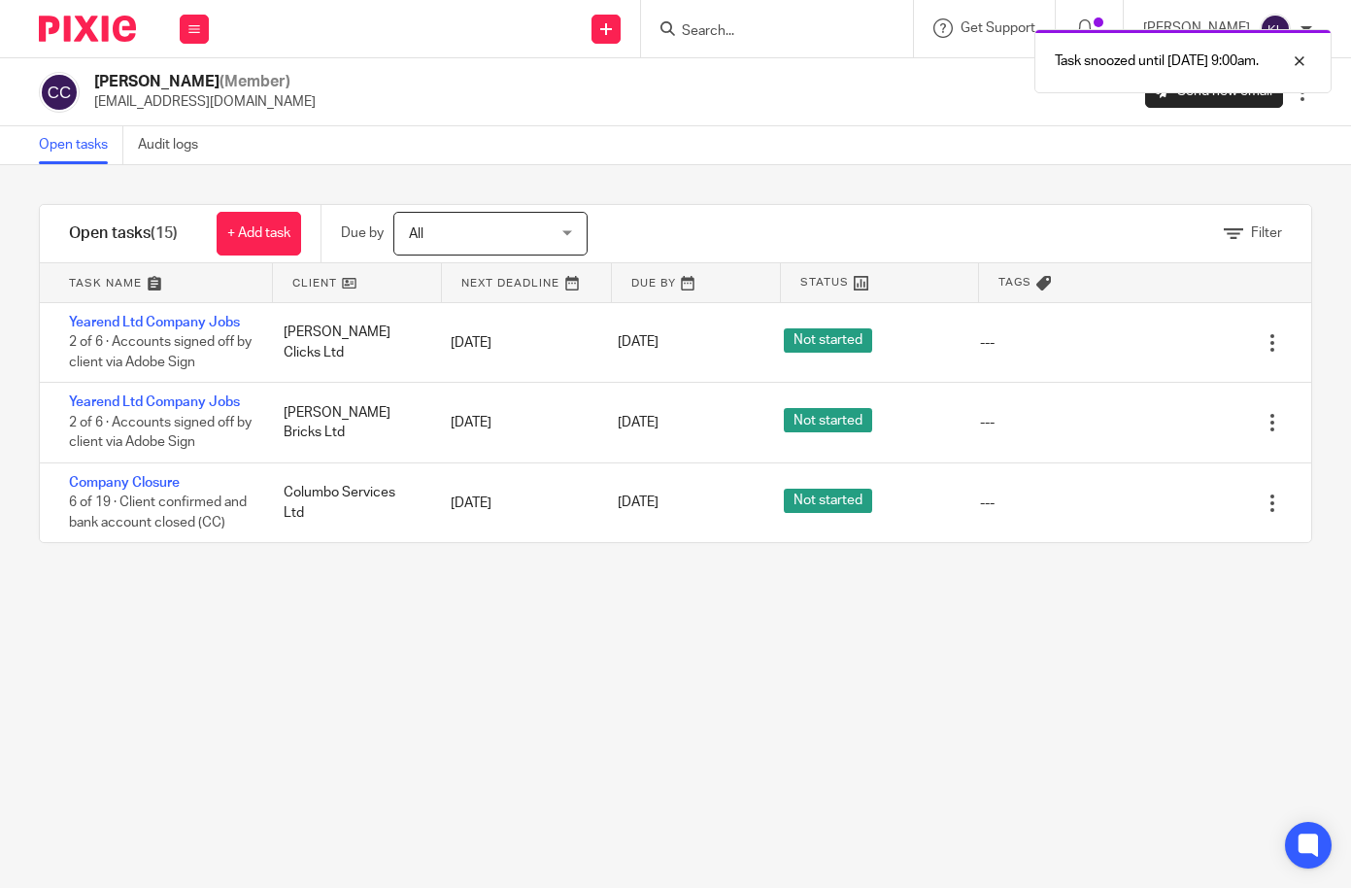
click at [790, 35] on div "Task snoozed until 27 Aug 2025 9:00am." at bounding box center [1004, 56] width 657 height 74
click at [1303, 64] on div at bounding box center [1285, 61] width 52 height 23
click at [783, 35] on input "Search" at bounding box center [767, 31] width 175 height 17
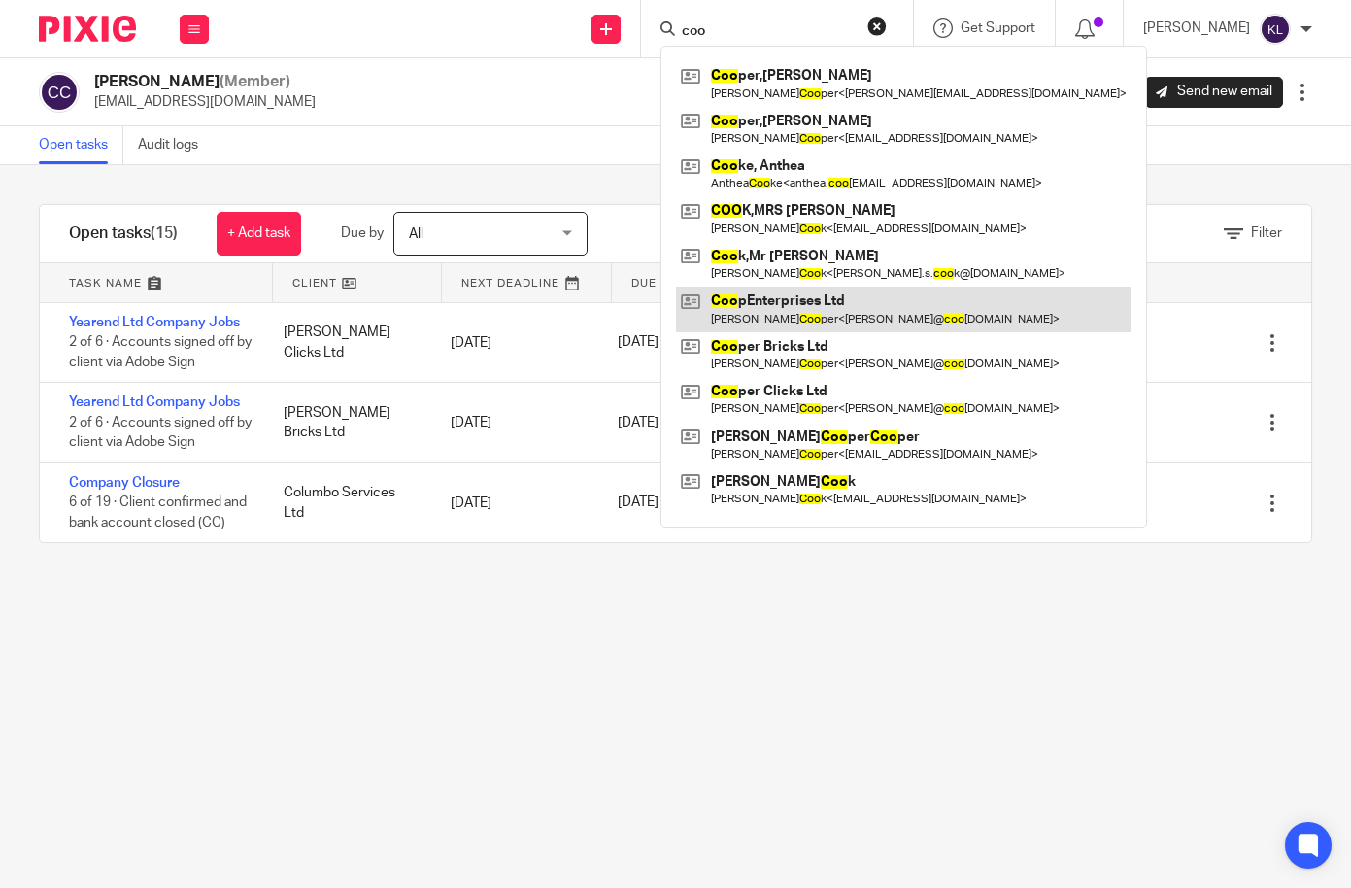
type input "coo"
click at [785, 310] on link at bounding box center [904, 309] width 456 height 45
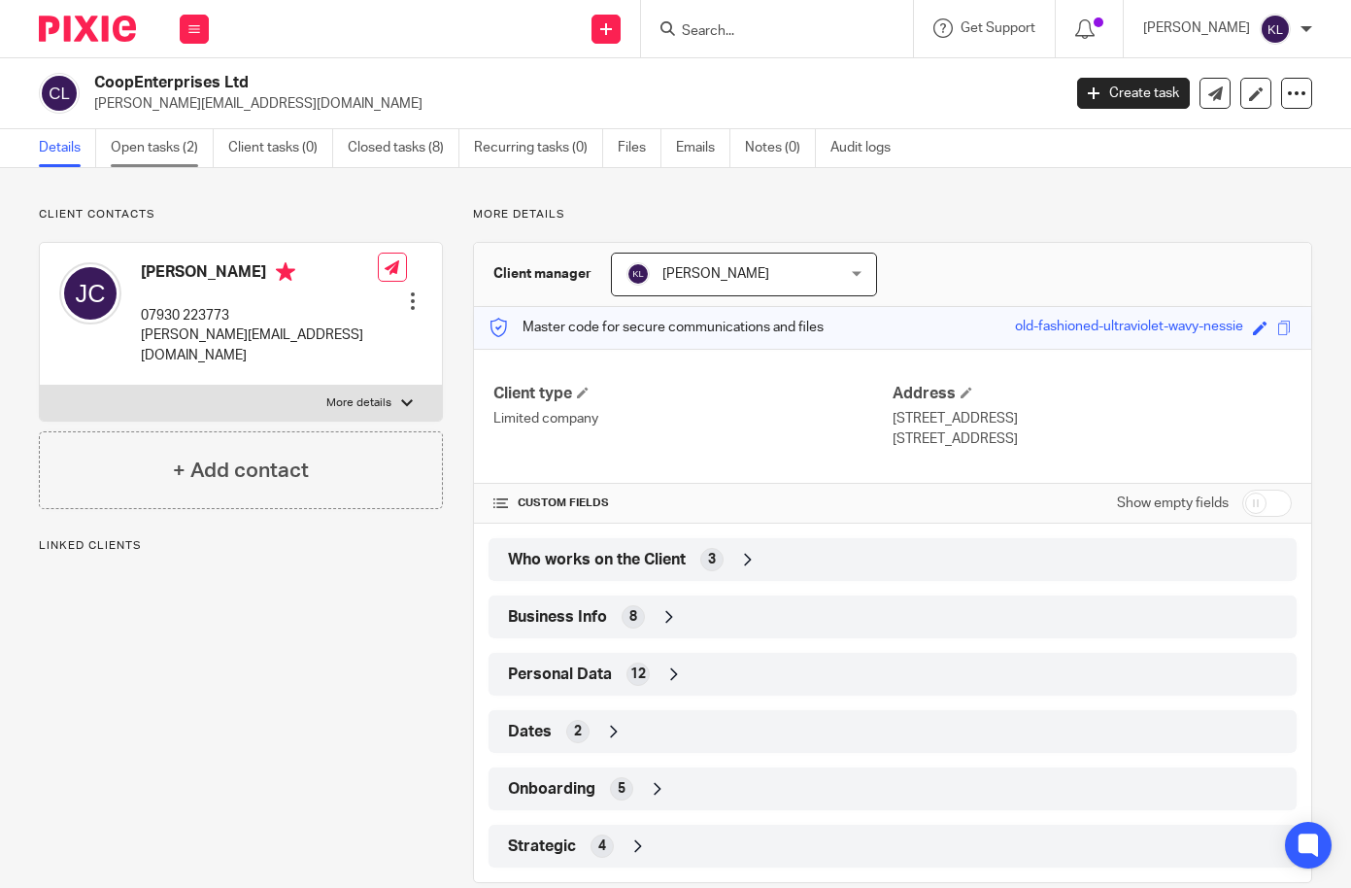
click at [143, 153] on link "Open tasks (2)" at bounding box center [162, 148] width 103 height 38
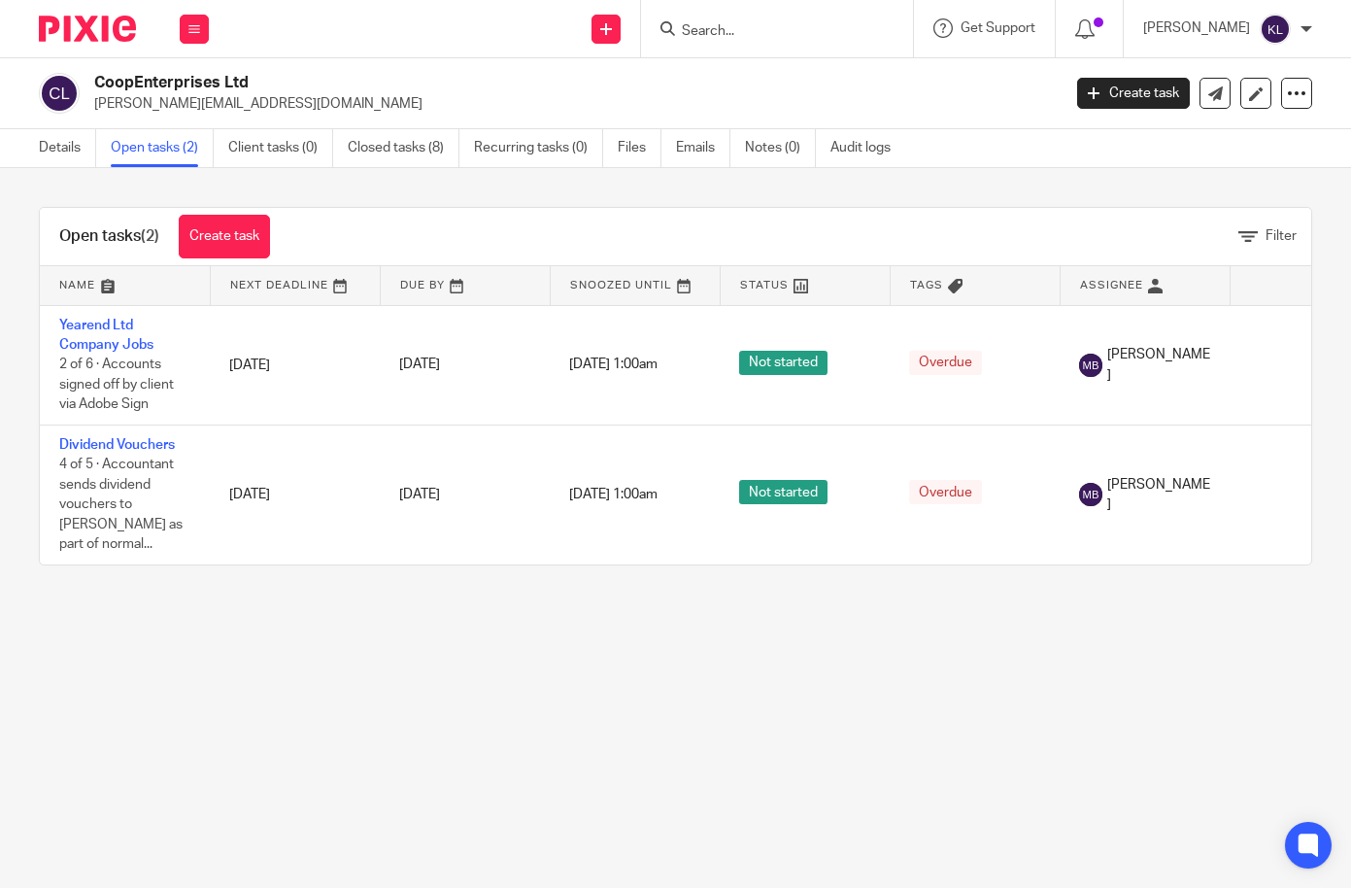
click at [102, 713] on main "CoopEnterprises Ltd john@cooperclicks.com Create task Update from Companies Hou…" at bounding box center [675, 444] width 1351 height 888
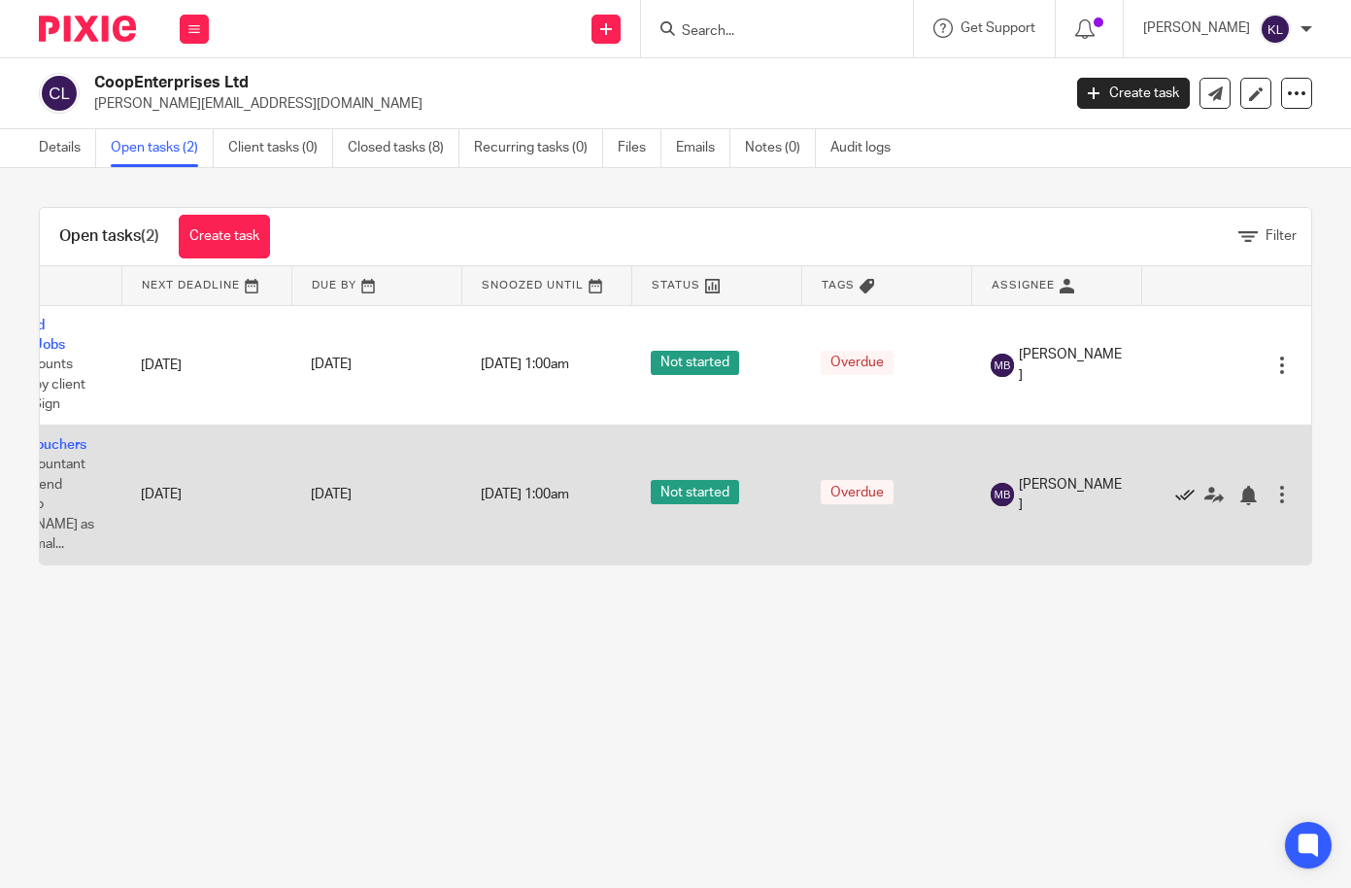
click at [1175, 486] on icon at bounding box center [1184, 495] width 19 height 19
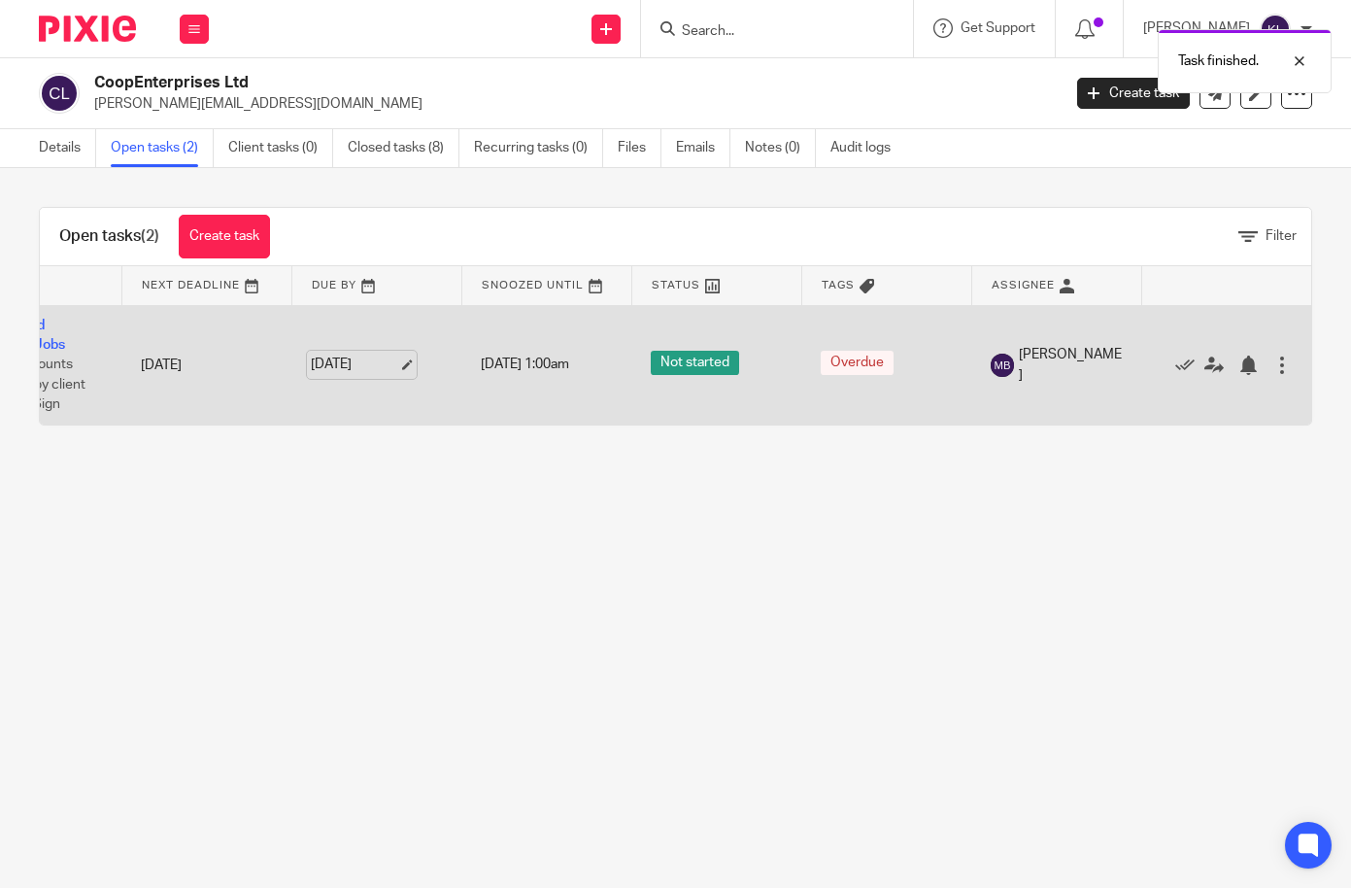
click at [311, 356] on link "31 Jul 2025" at bounding box center [354, 365] width 87 height 20
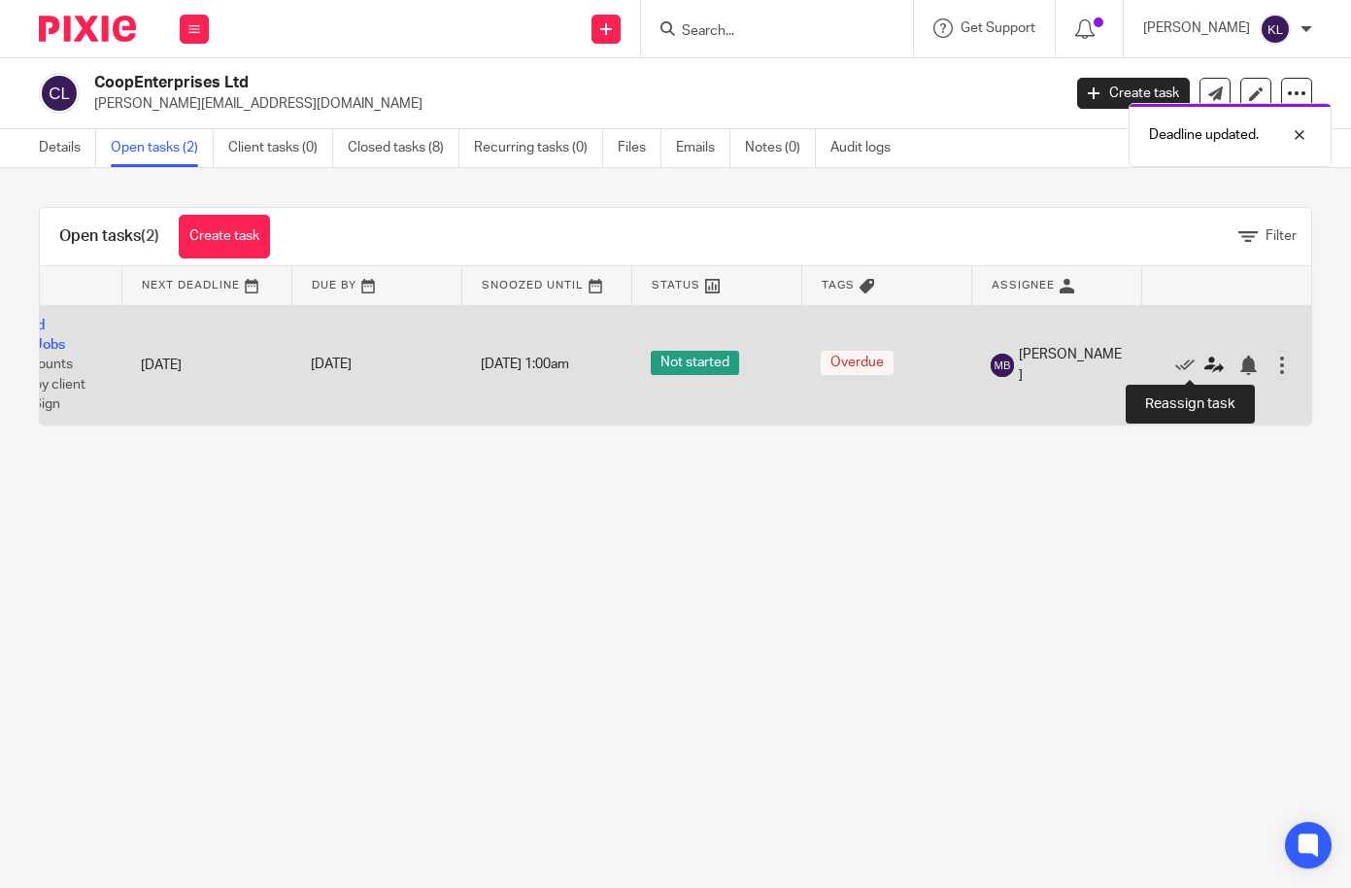
click at [1204, 357] on icon at bounding box center [1213, 365] width 19 height 19
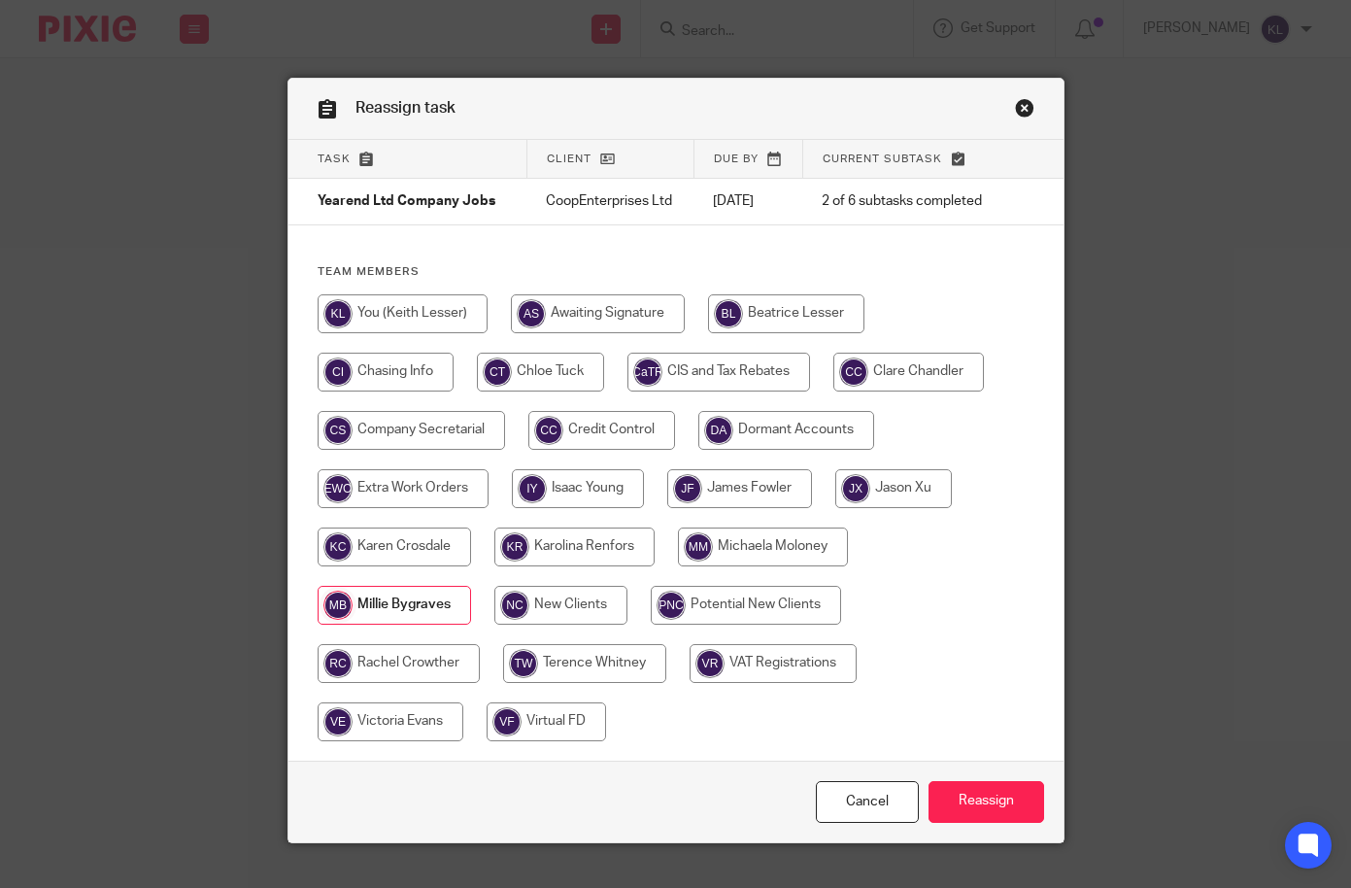
click at [962, 381] on input "radio" at bounding box center [908, 372] width 151 height 39
radio input "true"
click at [1007, 814] on input "Reassign" at bounding box center [987, 802] width 116 height 42
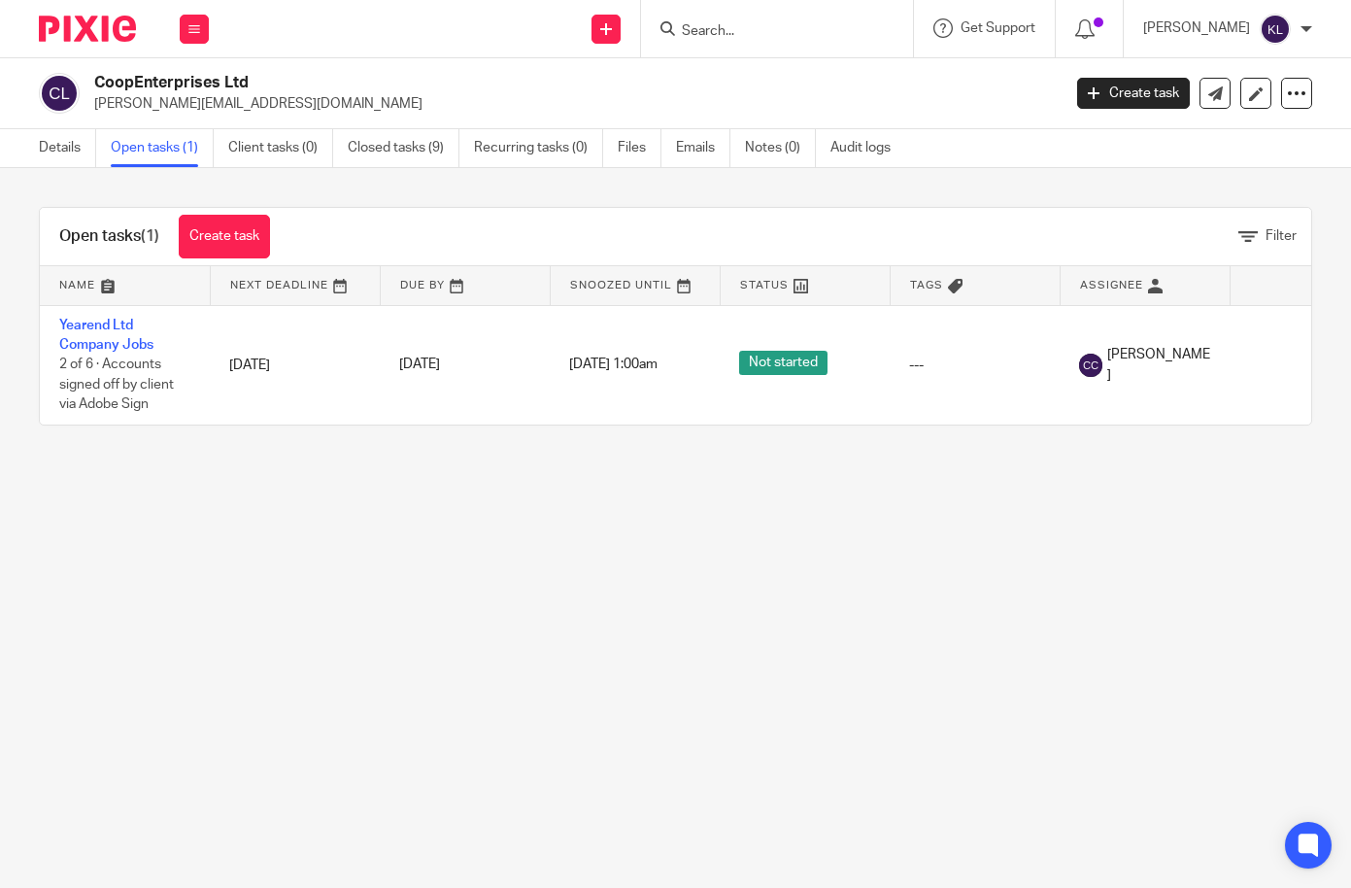
click at [979, 794] on main "CoopEnterprises Ltd [PERSON_NAME][EMAIL_ADDRESS][DOMAIN_NAME] Create task Updat…" at bounding box center [675, 444] width 1351 height 888
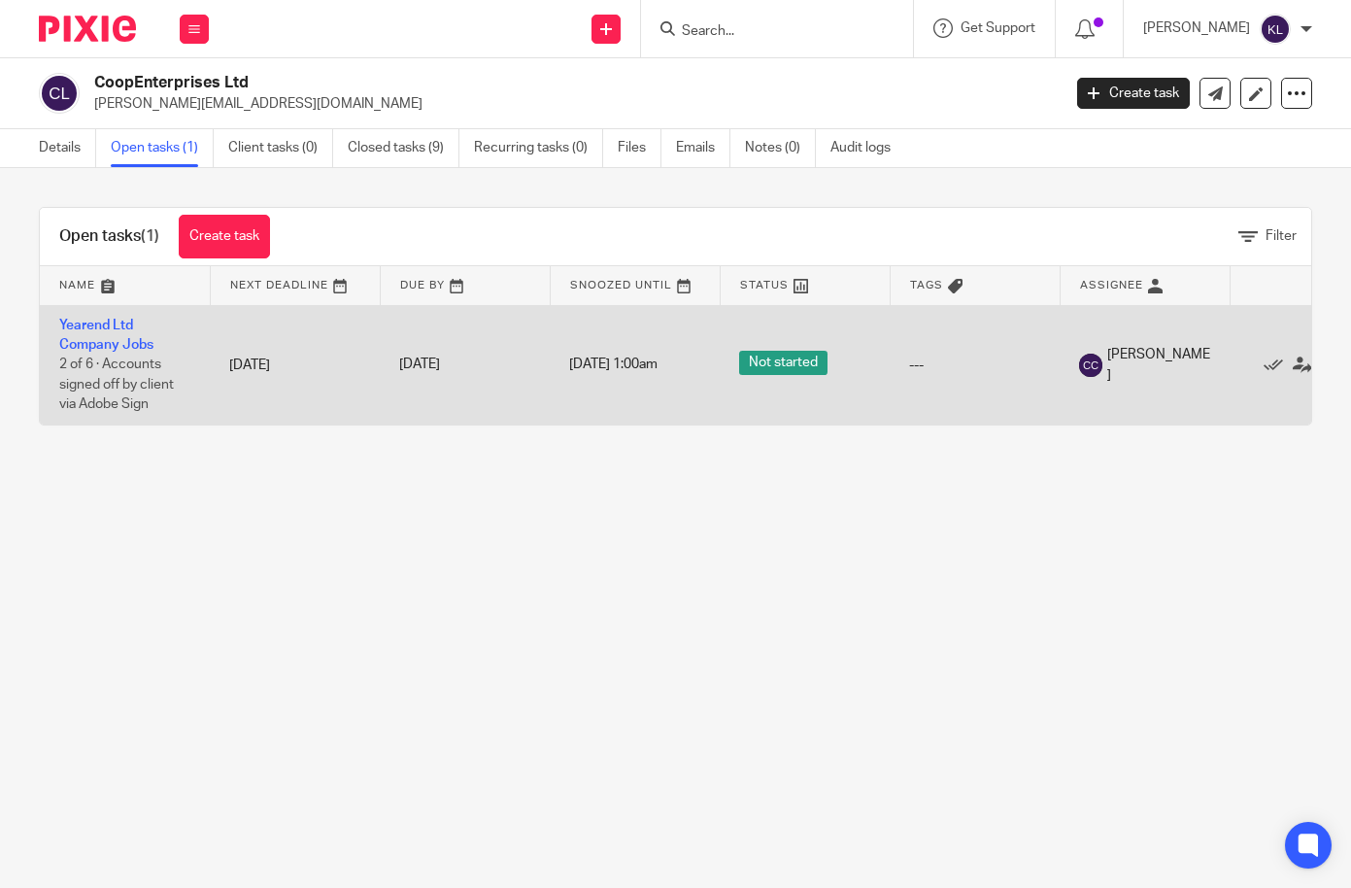
drag, startPoint x: 91, startPoint y: 549, endPoint x: 249, endPoint y: 398, distance: 217.8
click at [91, 549] on main "CoopEnterprises Ltd [PERSON_NAME][EMAIL_ADDRESS][DOMAIN_NAME] Create task Updat…" at bounding box center [675, 444] width 1351 height 888
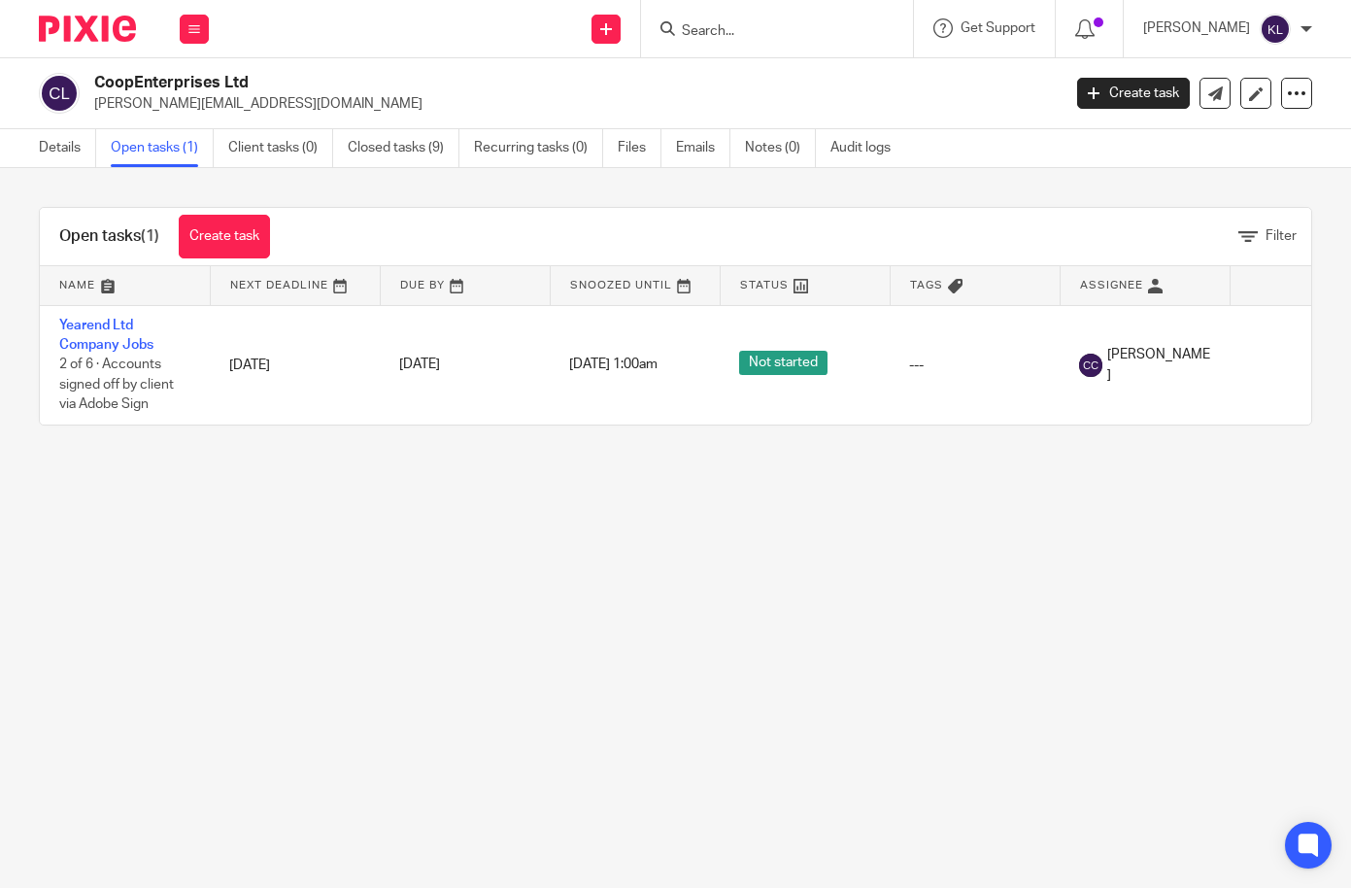
click at [751, 24] on input "Search" at bounding box center [767, 31] width 175 height 17
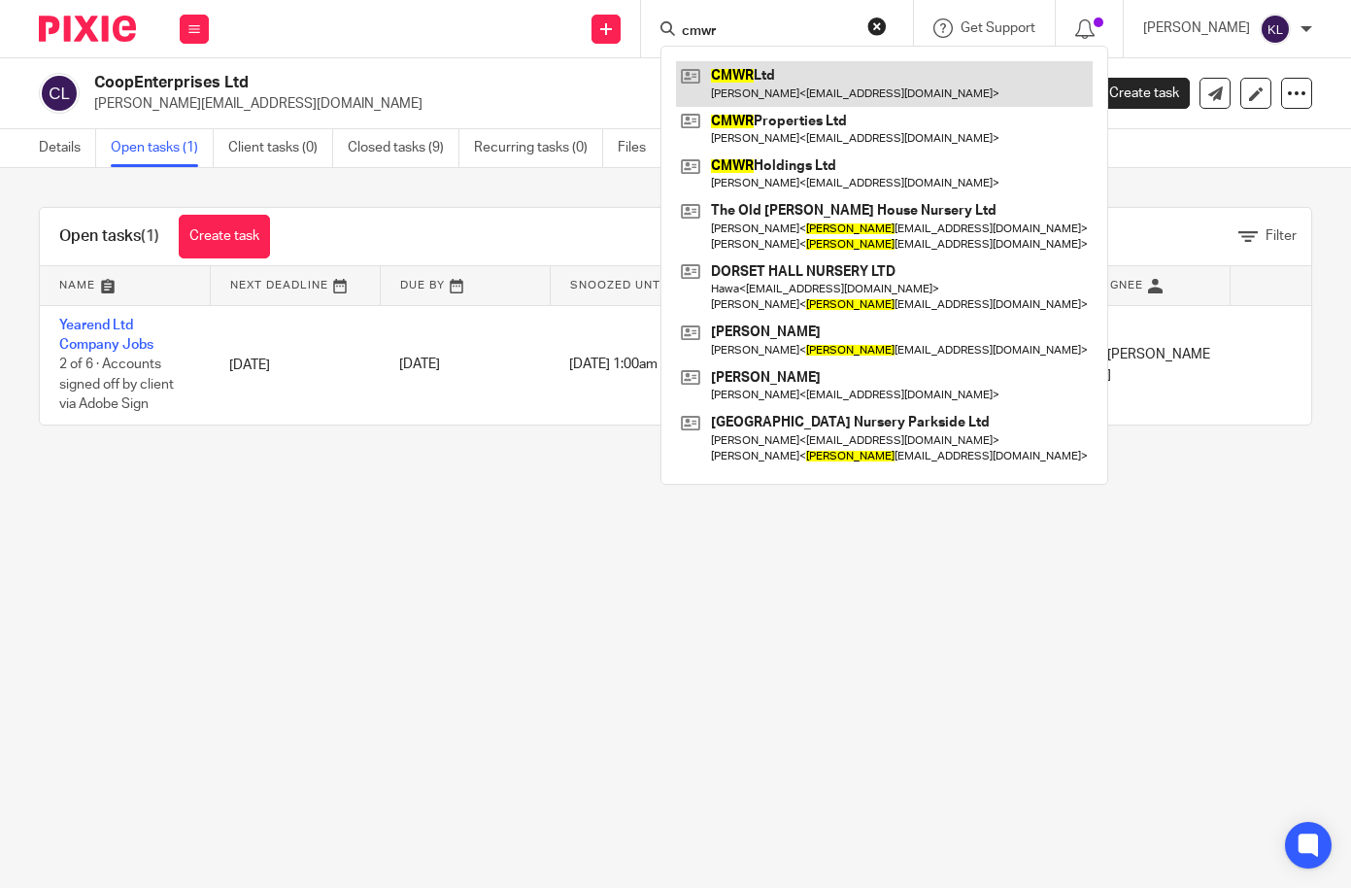
type input "cmwr"
click at [800, 69] on link at bounding box center [884, 83] width 417 height 45
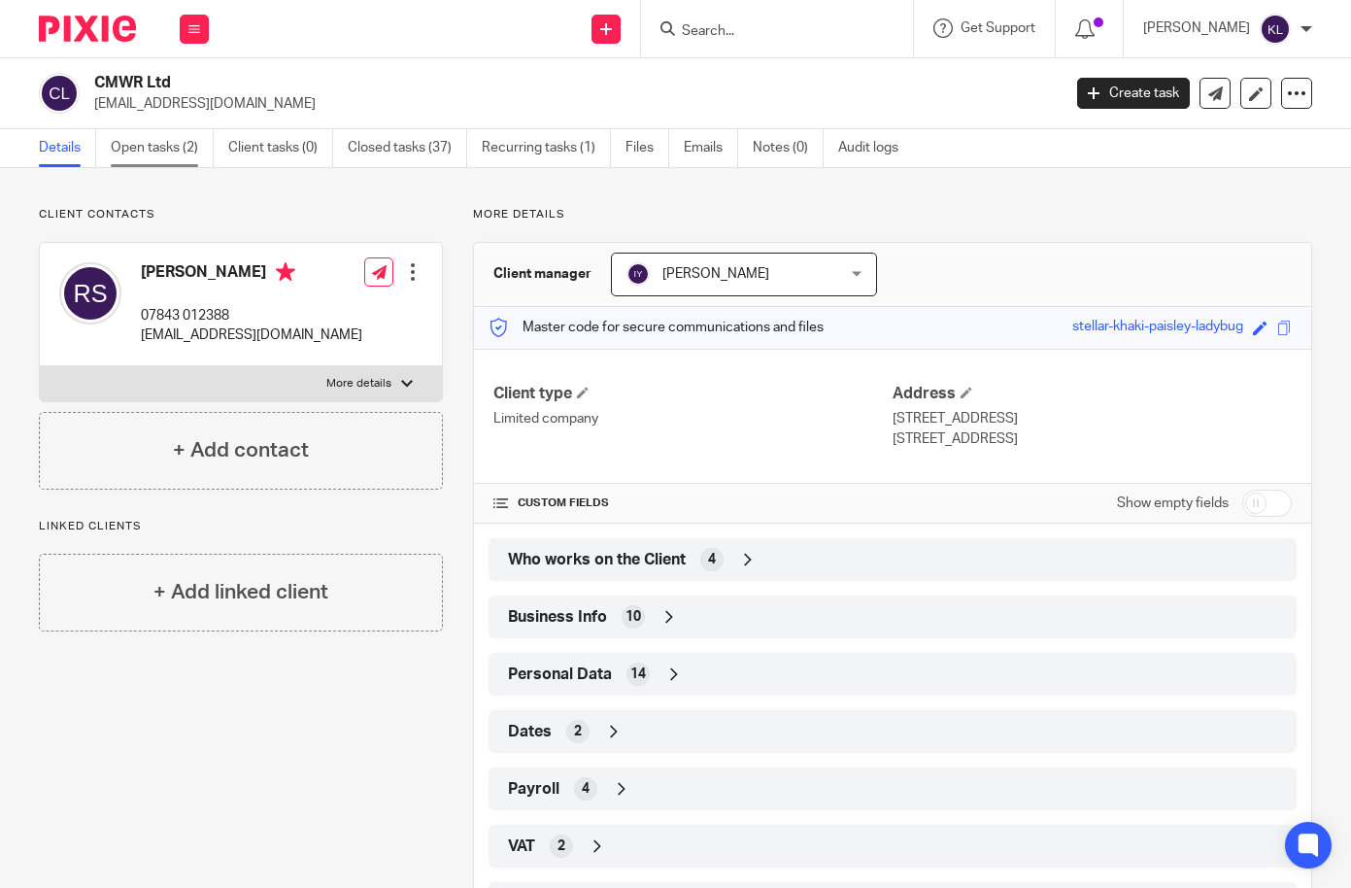
click at [163, 146] on link "Open tasks (2)" at bounding box center [162, 148] width 103 height 38
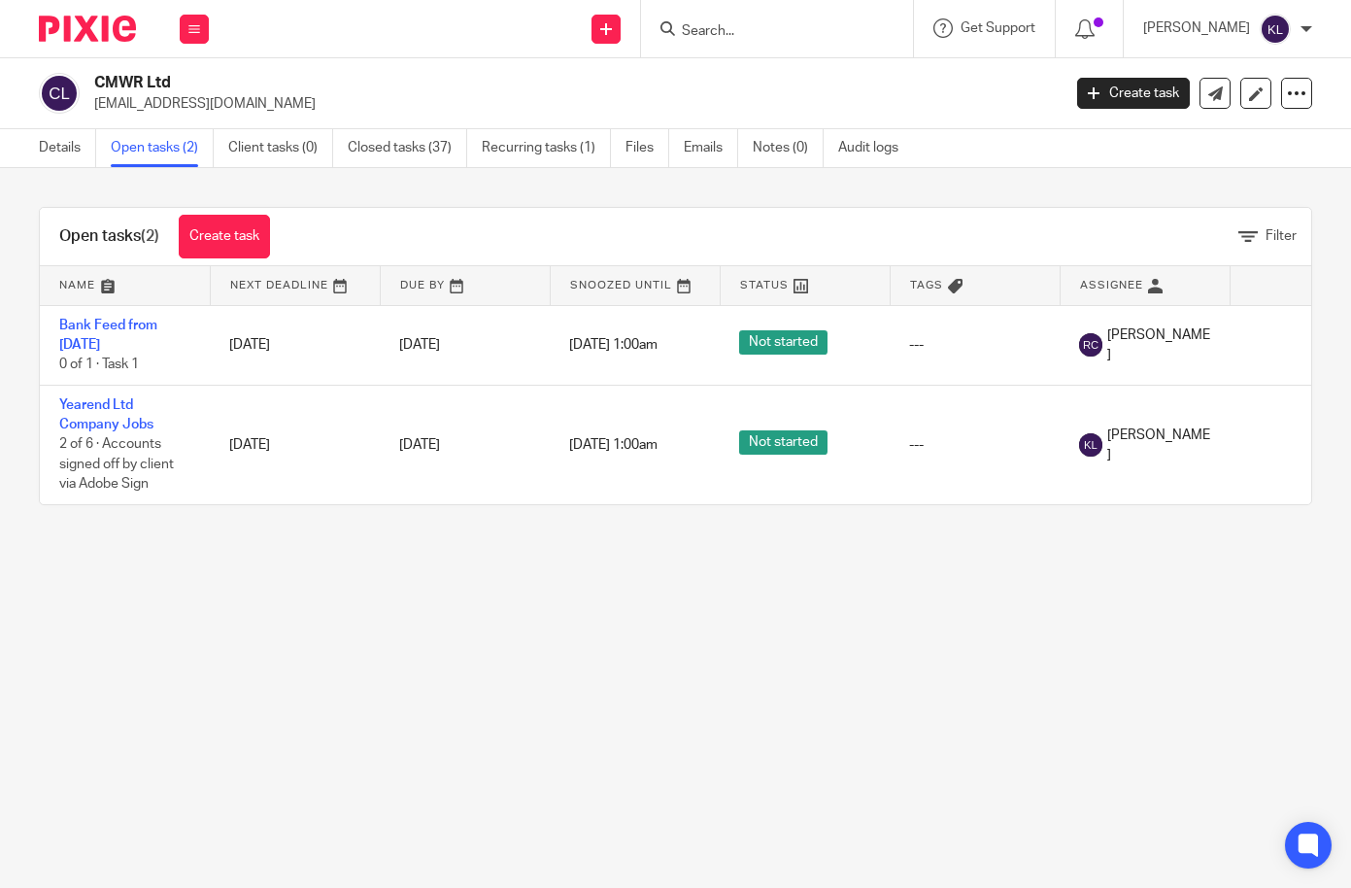
click at [58, 694] on main "CMWR Ltd richsmith2k1@hotmail.com Create task Update from Companies House Expor…" at bounding box center [675, 444] width 1351 height 888
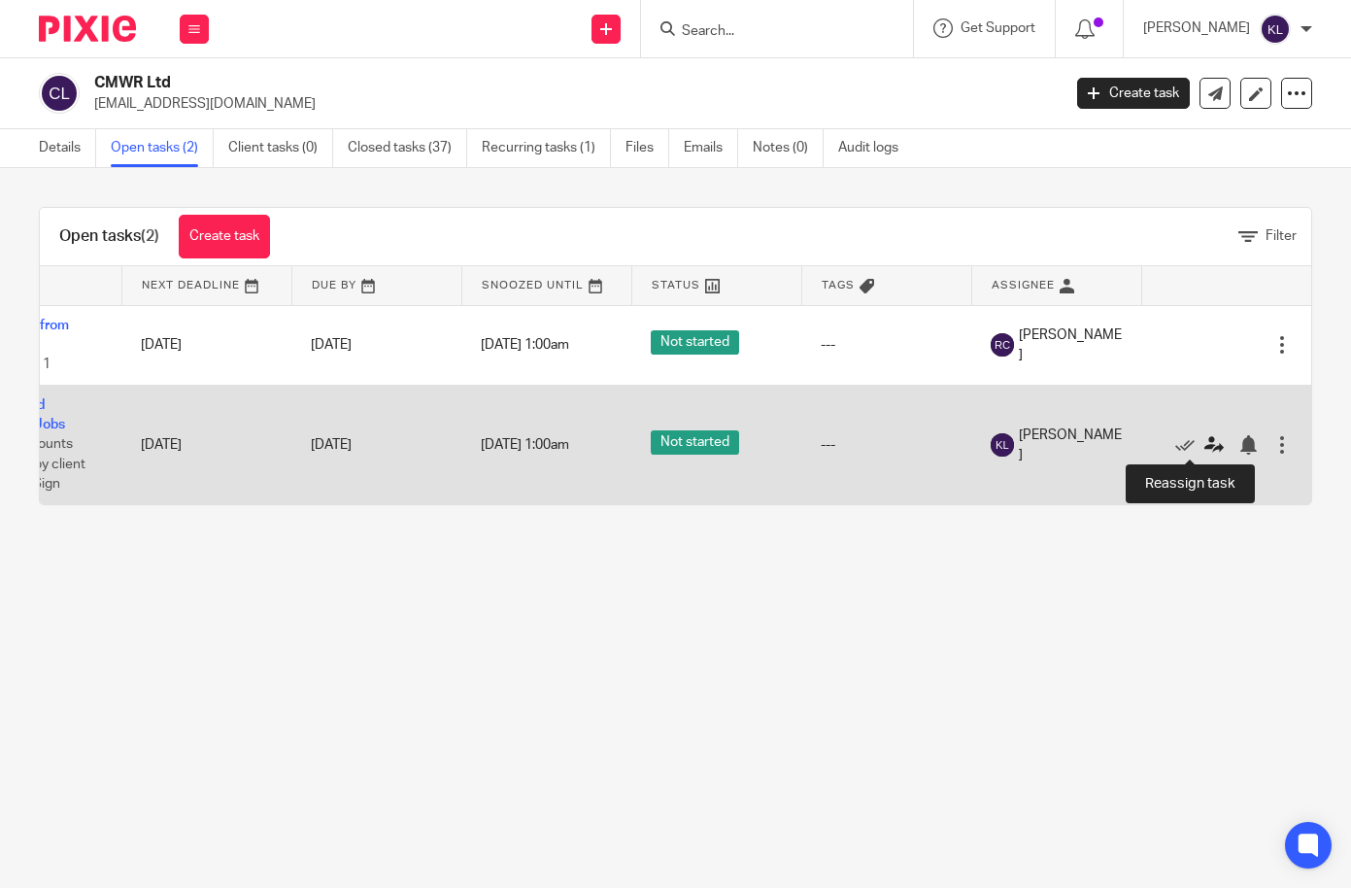
click at [1204, 447] on icon at bounding box center [1213, 444] width 19 height 19
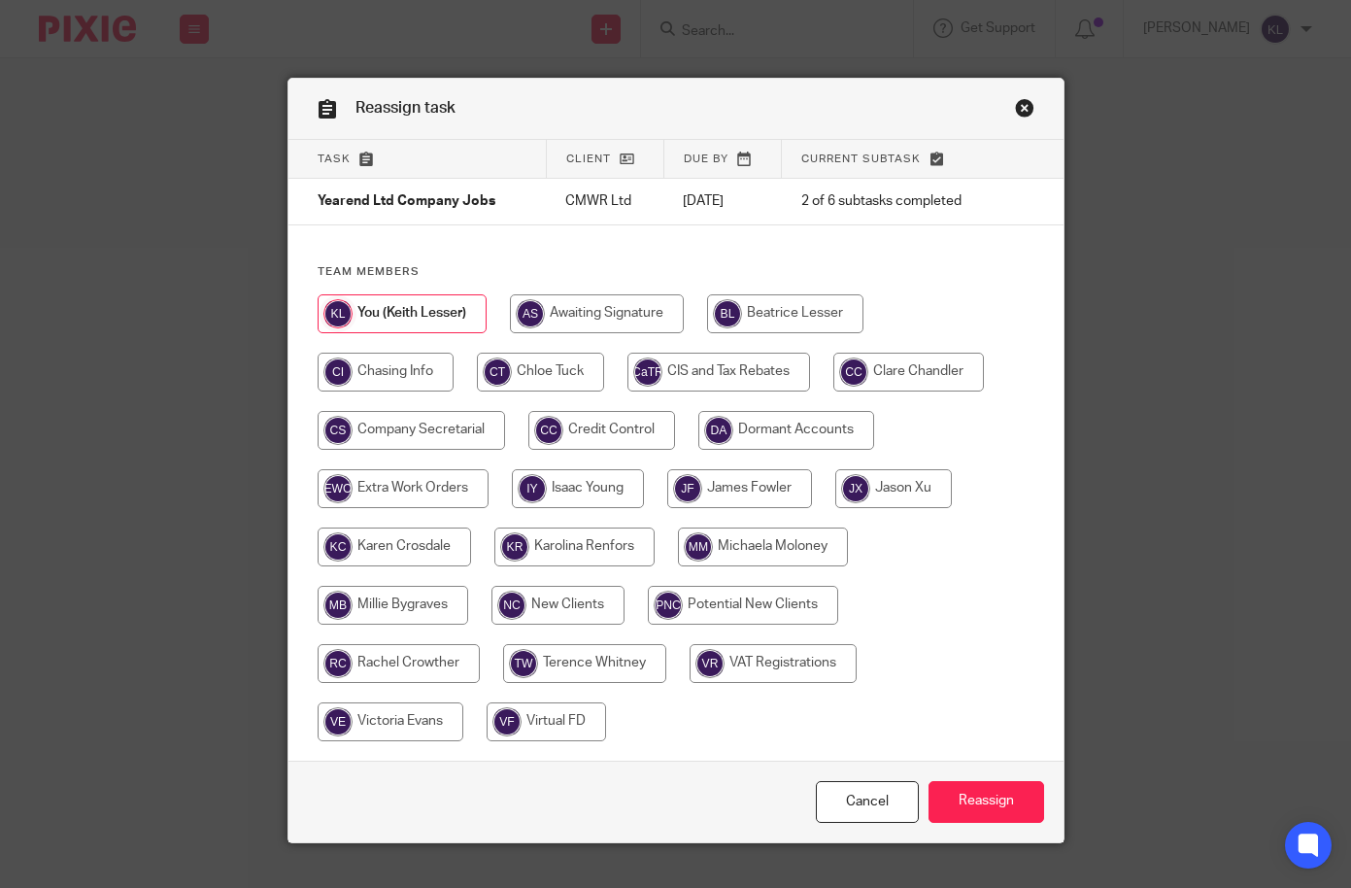
click at [405, 590] on input "radio" at bounding box center [393, 605] width 151 height 39
radio input "true"
click at [982, 802] on input "Reassign" at bounding box center [987, 802] width 116 height 42
